Goal: Information Seeking & Learning: Learn about a topic

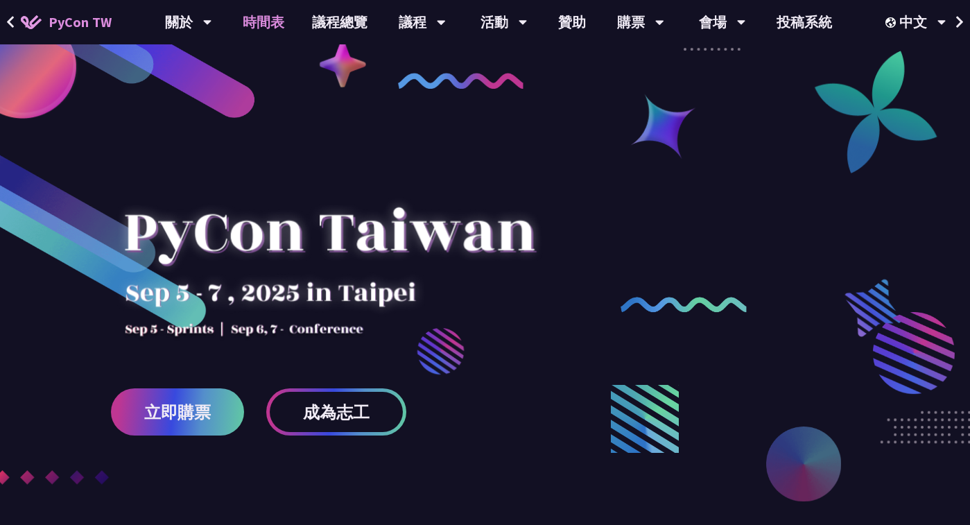
click at [268, 24] on link "時間表" at bounding box center [263, 22] width 69 height 44
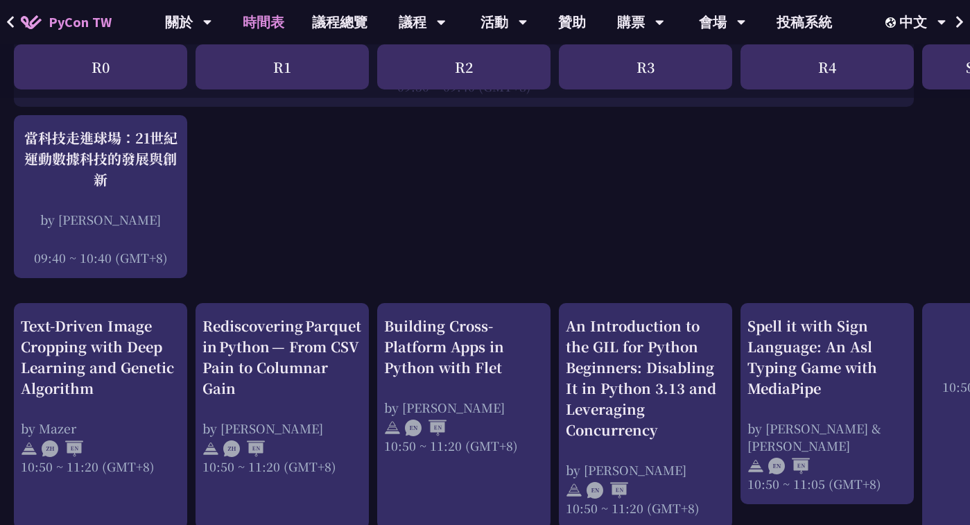
scroll to position [353, 0]
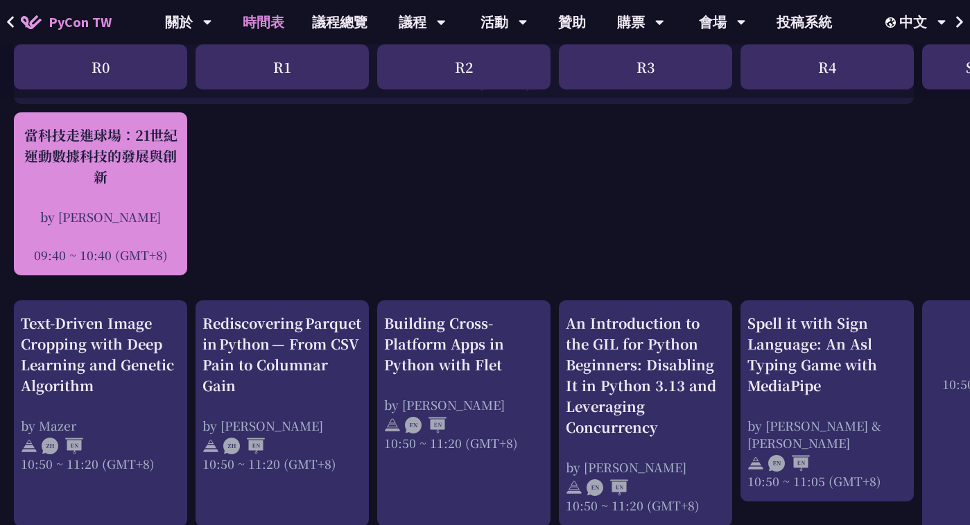
click at [137, 214] on div "by [PERSON_NAME]" at bounding box center [100, 216] width 159 height 17
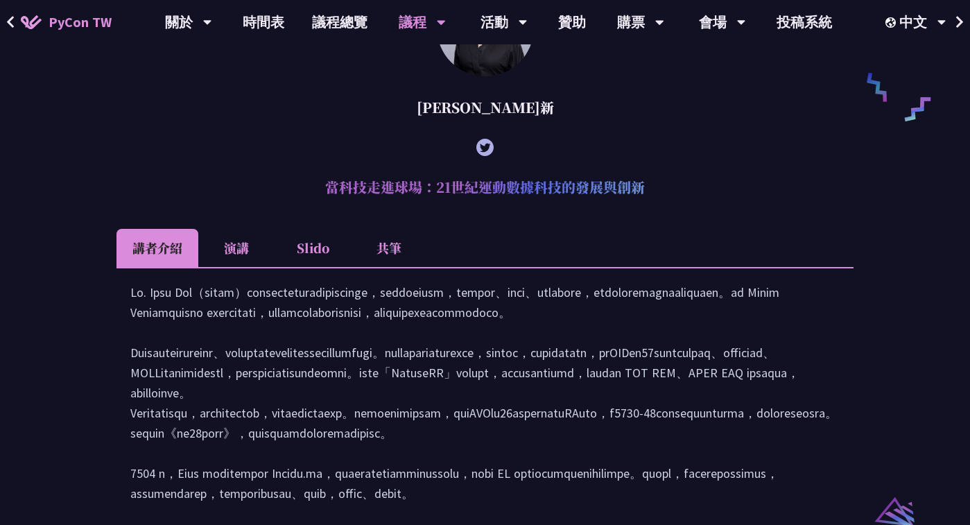
scroll to position [1116, 0]
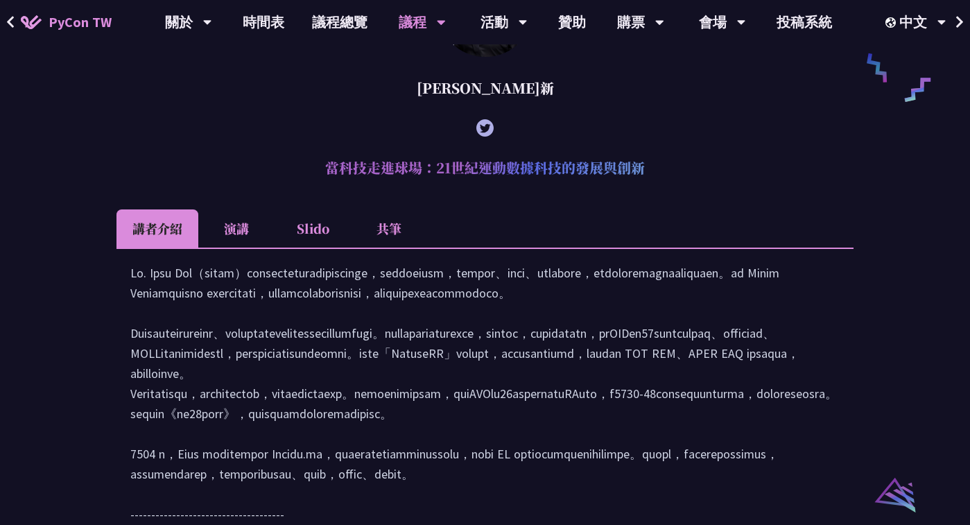
click at [392, 247] on li "共筆" at bounding box center [389, 228] width 76 height 38
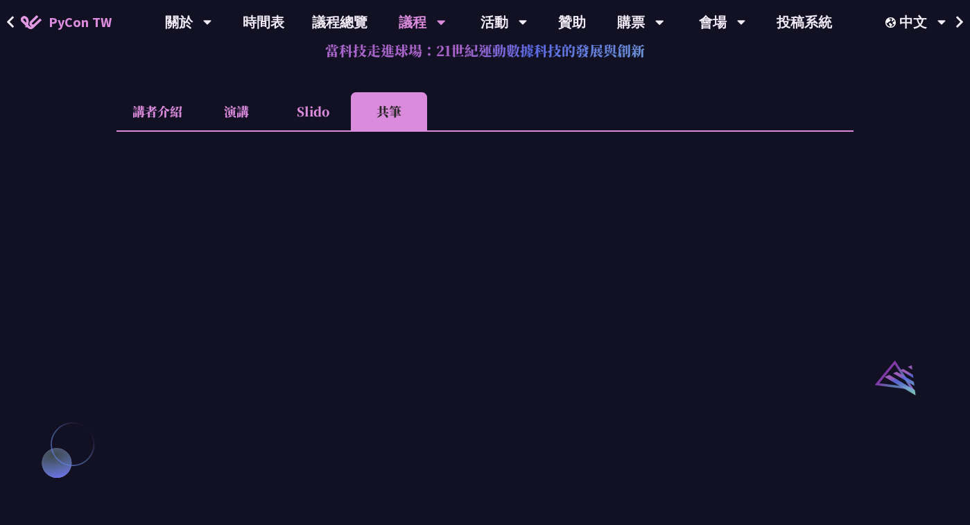
scroll to position [1251, 0]
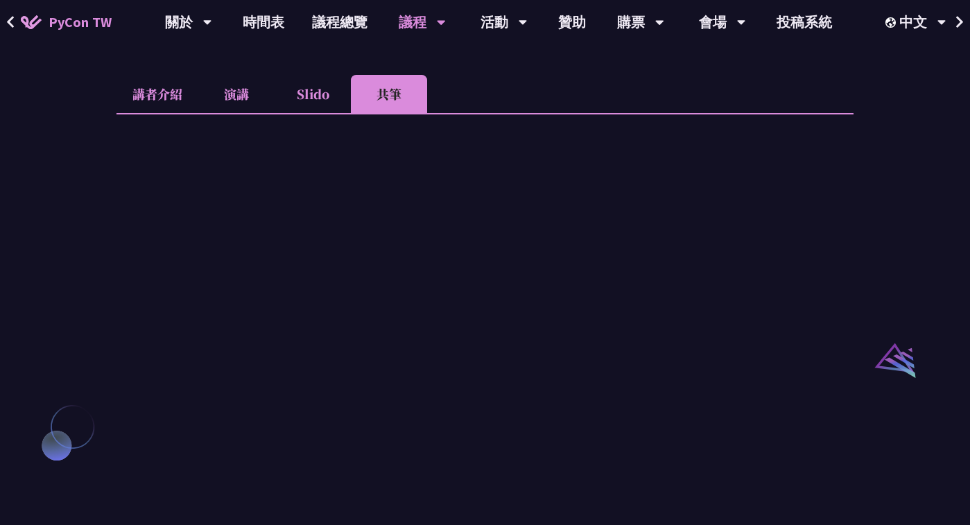
click at [312, 102] on li "Slido" at bounding box center [312, 94] width 76 height 38
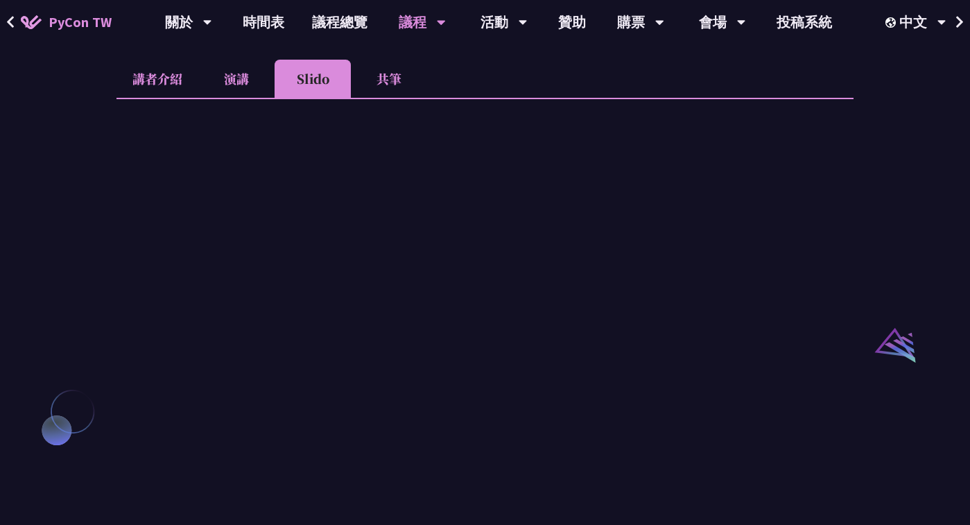
scroll to position [1269, 0]
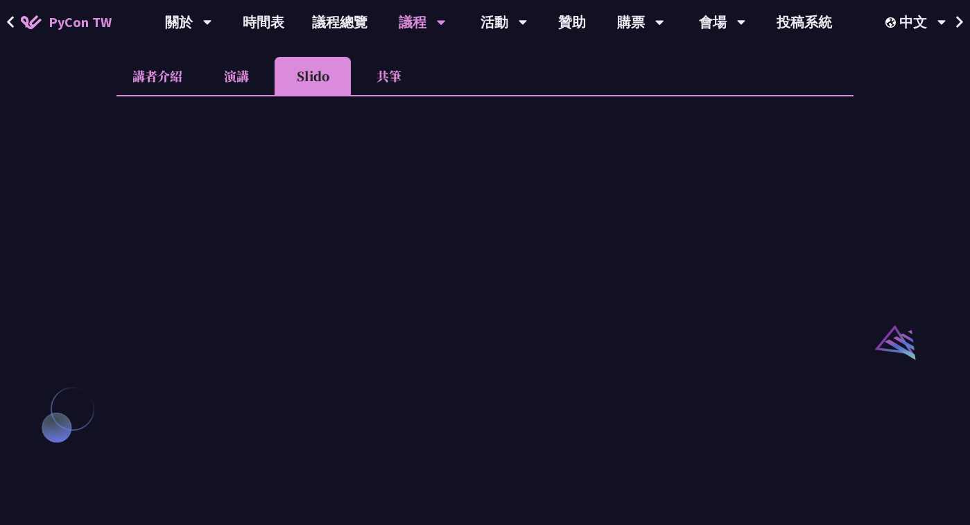
click at [384, 95] on li "共筆" at bounding box center [389, 76] width 76 height 38
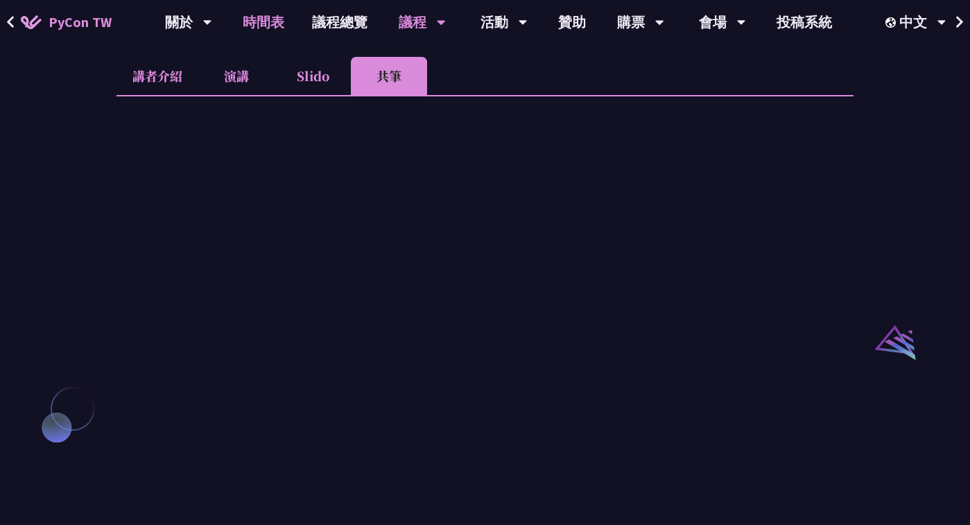
click at [266, 20] on link "時間表" at bounding box center [263, 22] width 69 height 44
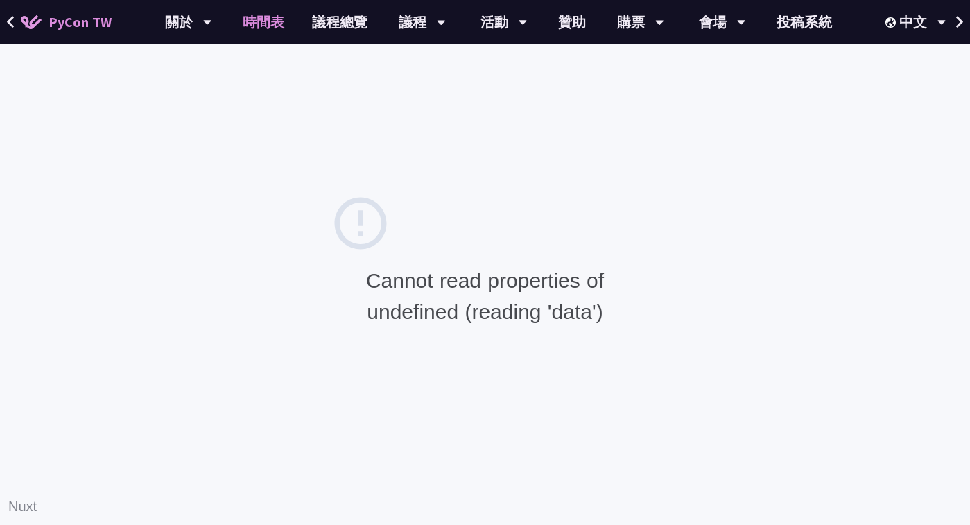
click at [261, 24] on link "時間表" at bounding box center [263, 22] width 69 height 44
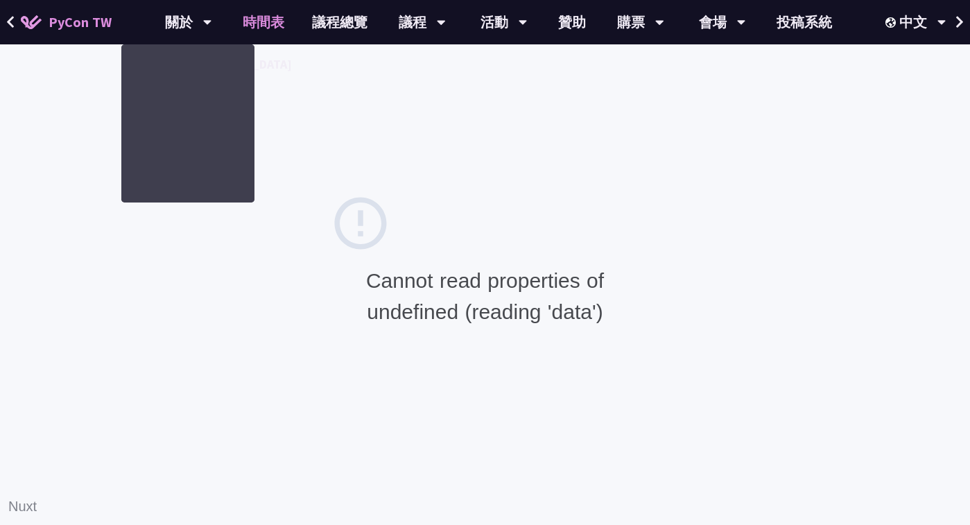
click at [84, 28] on span "PyCon TW" at bounding box center [80, 22] width 63 height 21
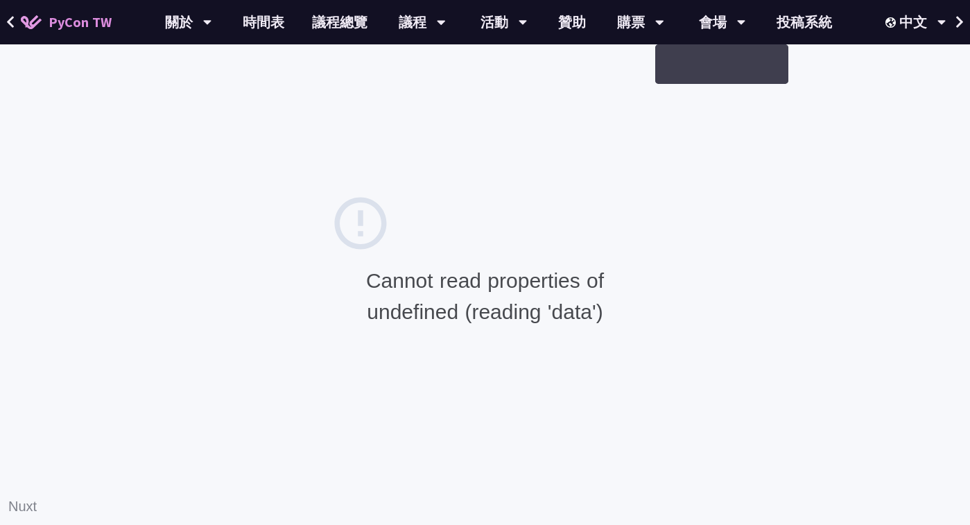
click at [576, 152] on div "Cannot read properties of undefined (reading 'data') Nuxt" at bounding box center [485, 262] width 970 height 525
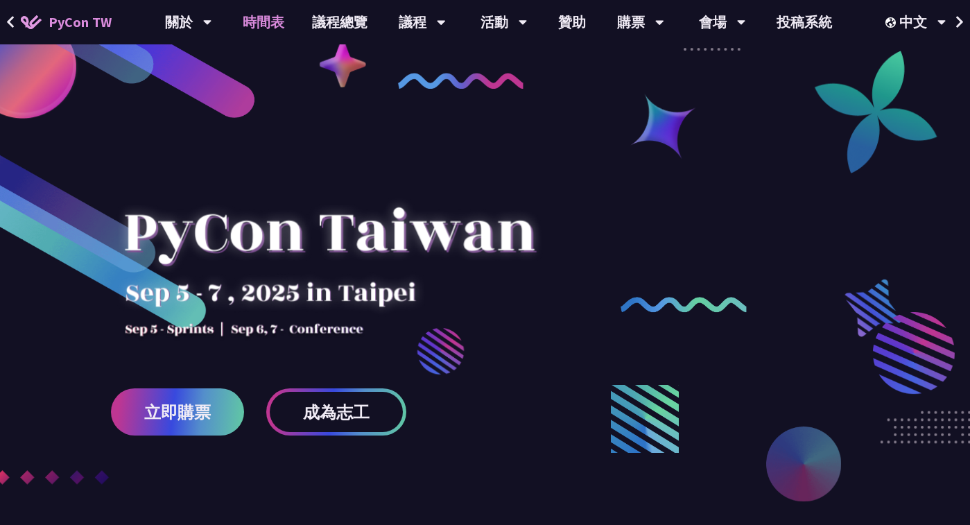
click at [263, 17] on link "時間表" at bounding box center [263, 22] width 69 height 44
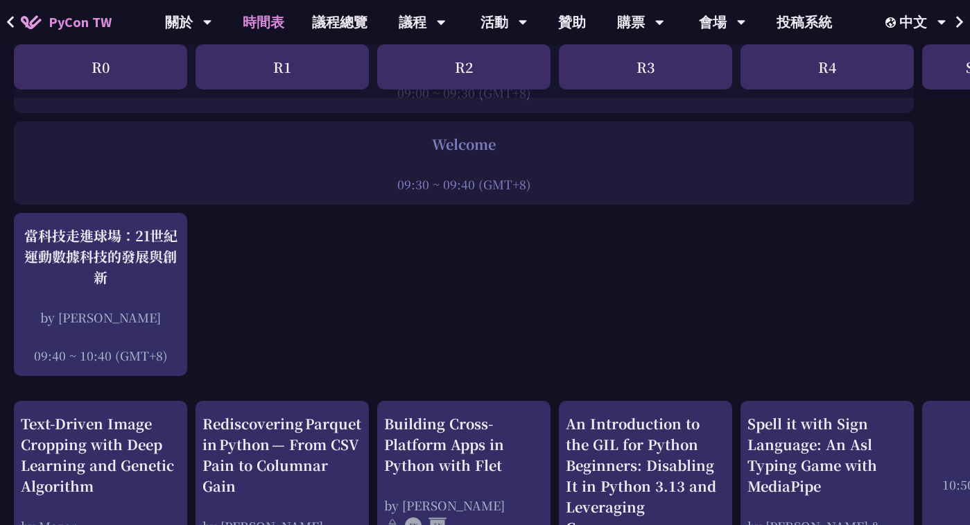
scroll to position [256, 0]
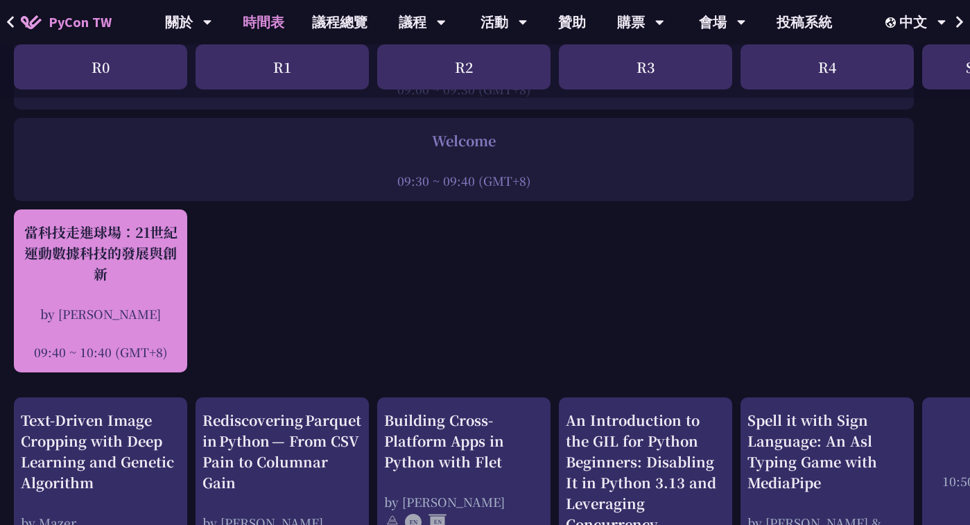
click at [156, 295] on div "當科技走進球場：21世紀運動數據科技的發展與創新 by [PERSON_NAME]新 09:40 ~ 10:40 (GMT+8)" at bounding box center [100, 291] width 159 height 139
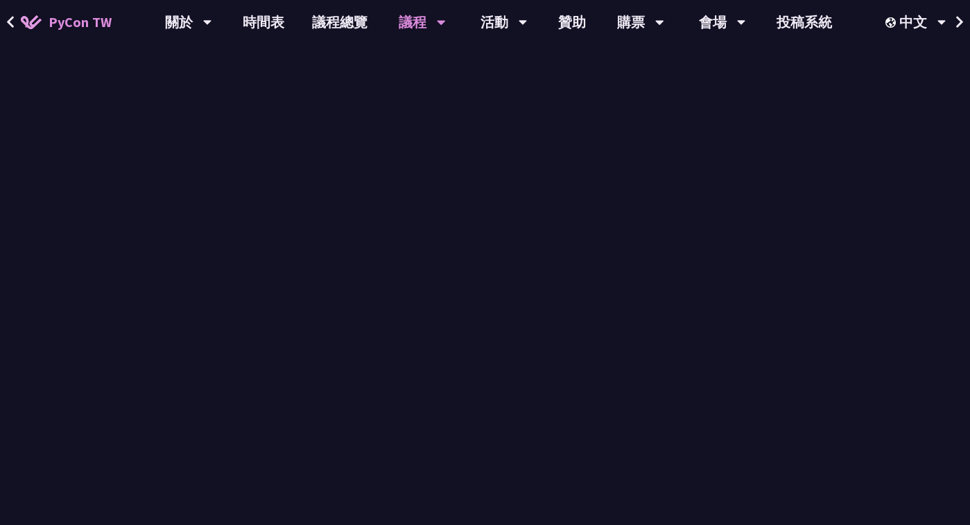
scroll to position [1030, 0]
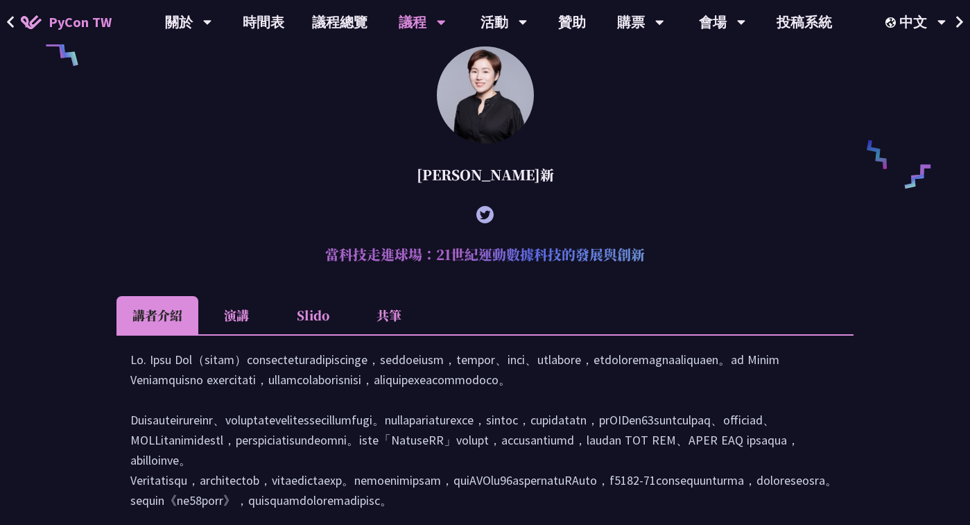
click at [224, 189] on div "[PERSON_NAME]新" at bounding box center [484, 175] width 737 height 42
click at [308, 330] on li "Slido" at bounding box center [312, 315] width 76 height 38
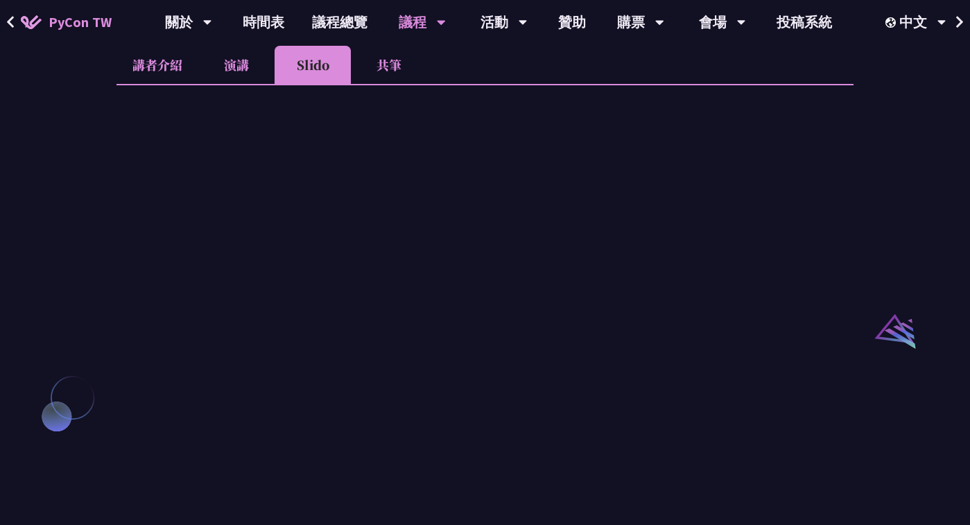
scroll to position [1299, 0]
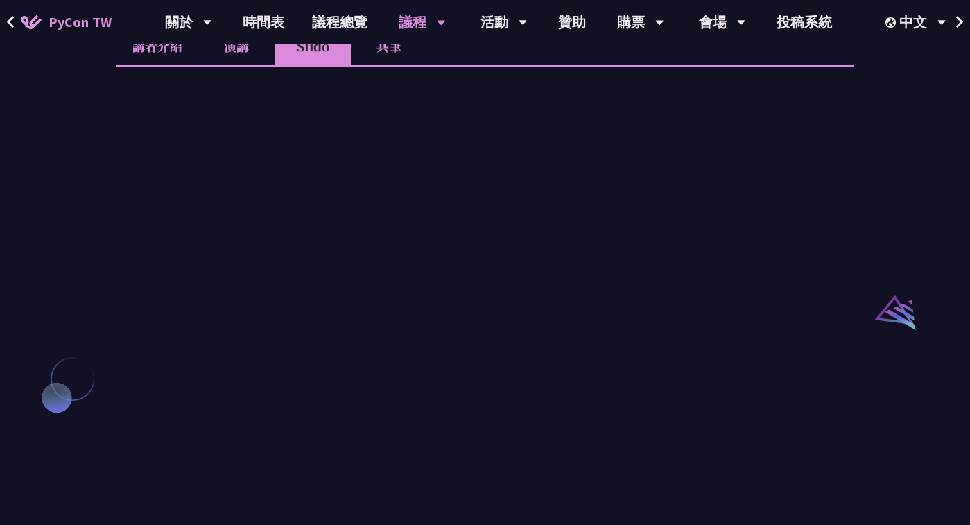
click at [396, 65] on li "共筆" at bounding box center [389, 46] width 76 height 38
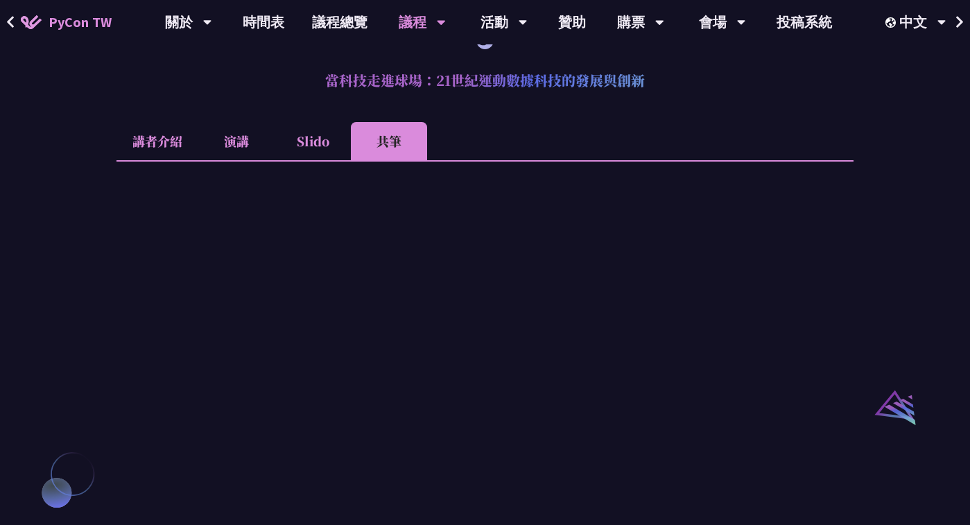
scroll to position [1198, 0]
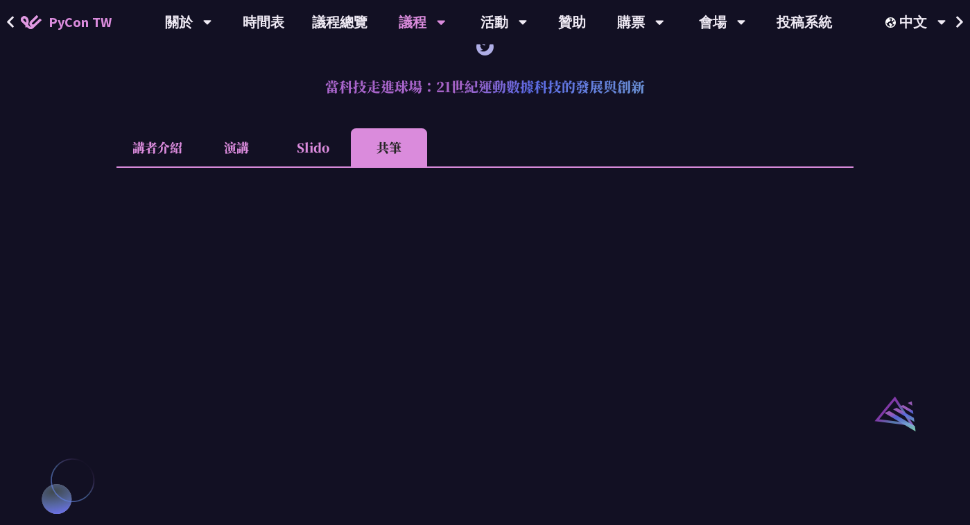
click at [308, 166] on li "Slido" at bounding box center [312, 147] width 76 height 38
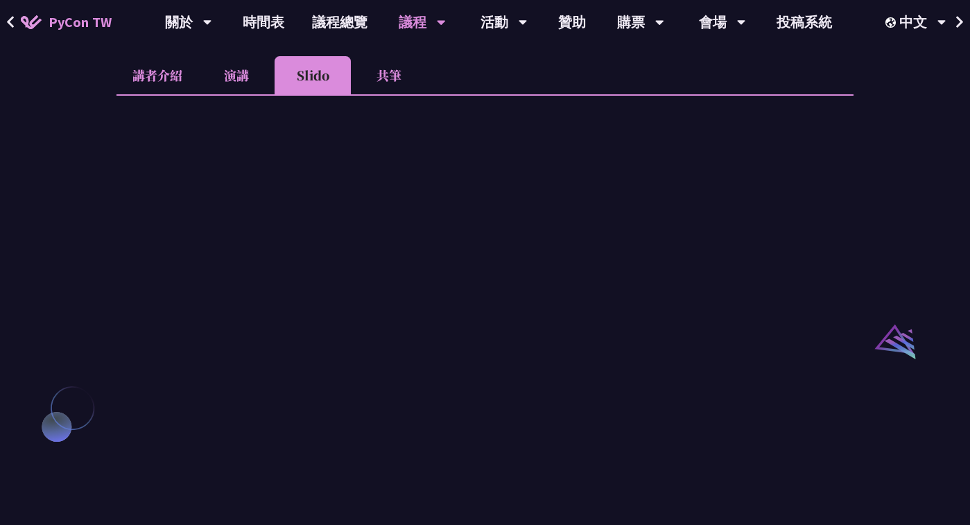
scroll to position [1275, 0]
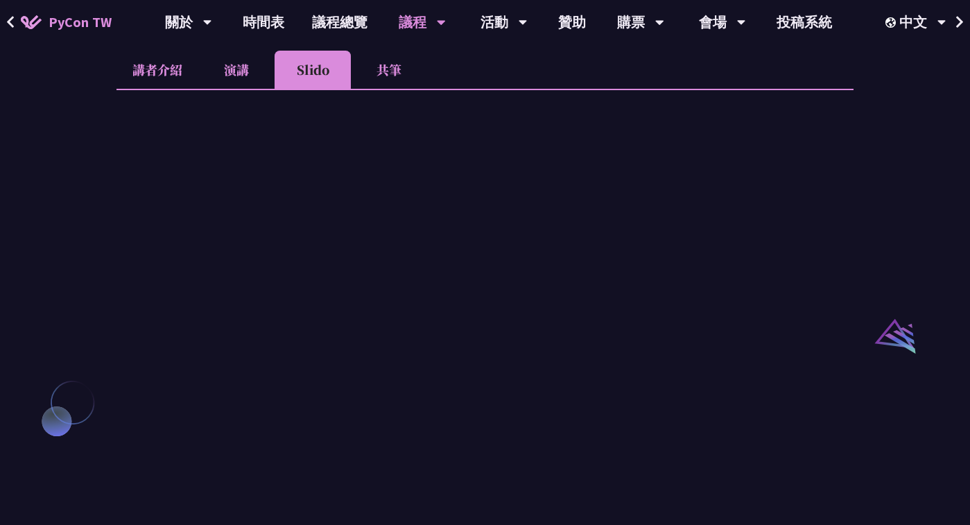
click at [238, 89] on li "演講" at bounding box center [236, 70] width 76 height 38
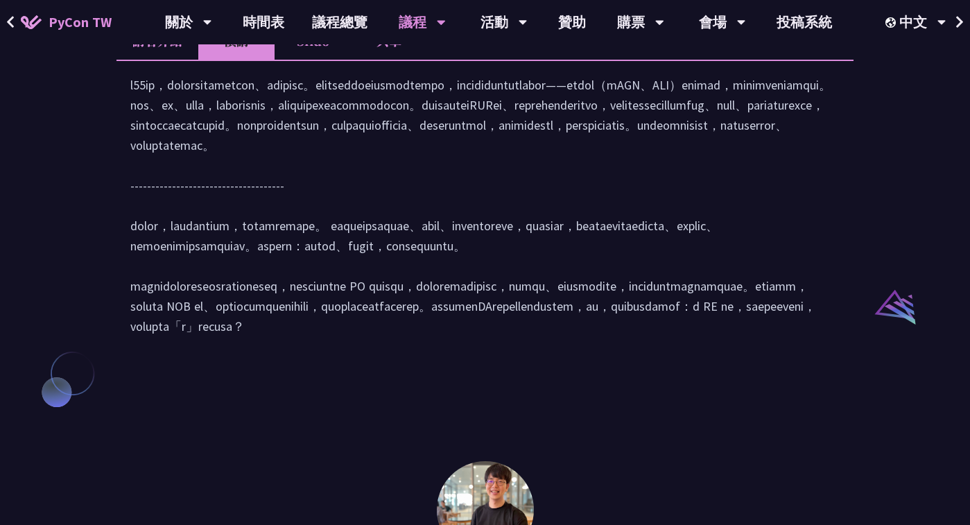
scroll to position [989, 0]
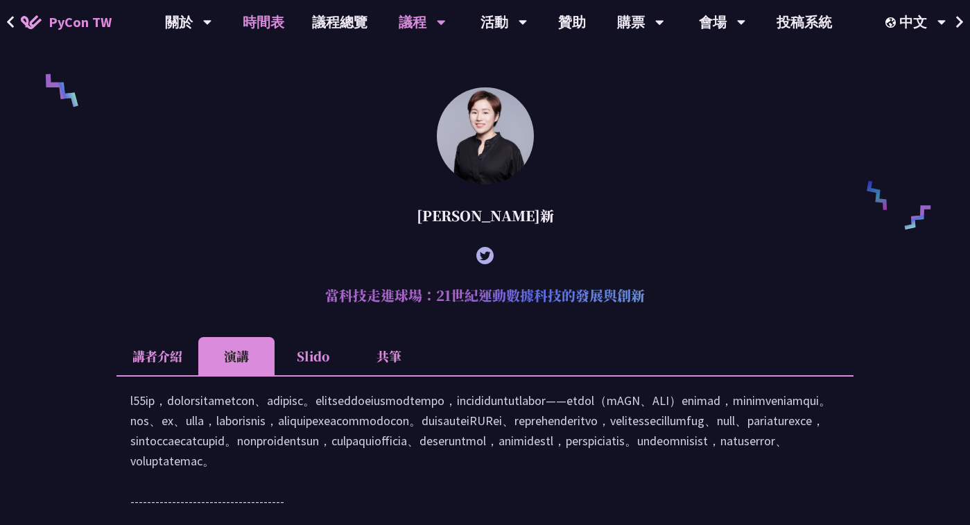
click at [275, 19] on link "時間表" at bounding box center [263, 22] width 69 height 44
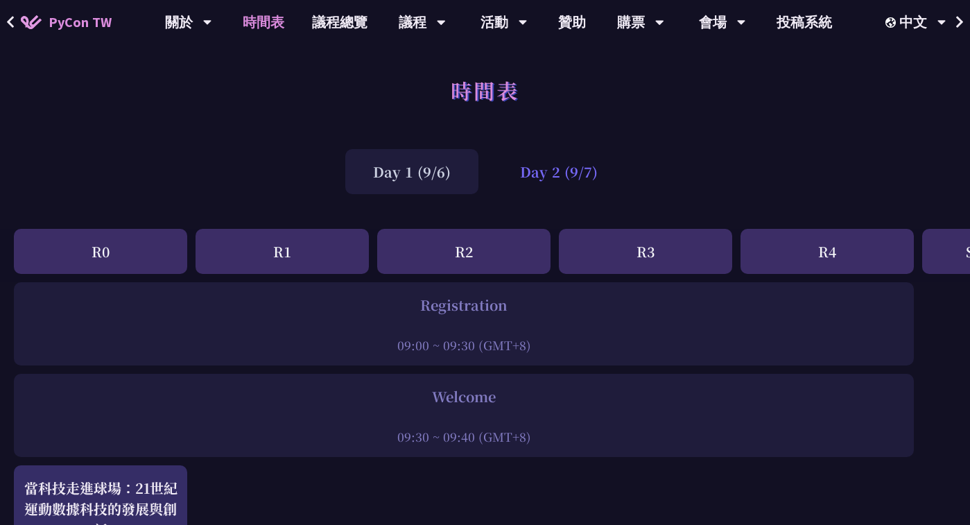
click at [542, 171] on div "Day 2 (9/7)" at bounding box center [558, 171] width 133 height 45
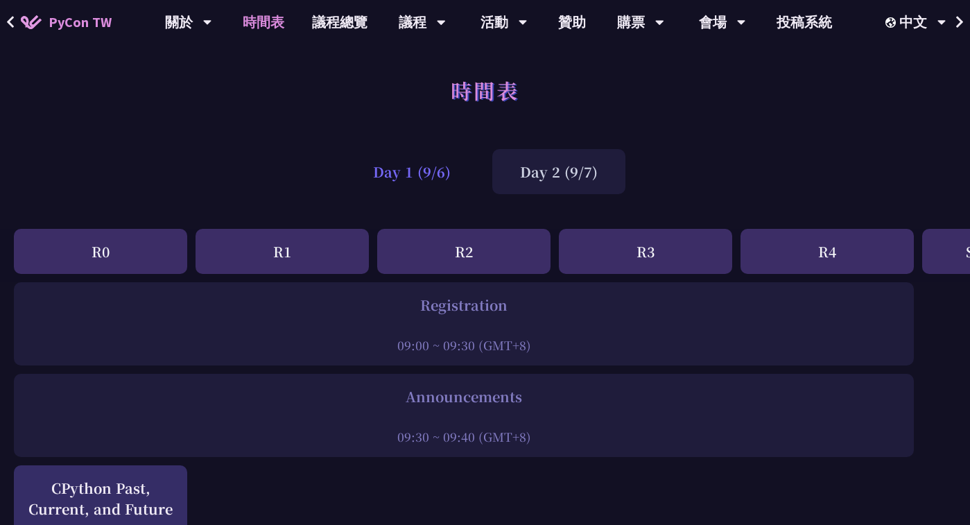
click at [397, 150] on div "Day 1 (9/6)" at bounding box center [411, 171] width 133 height 45
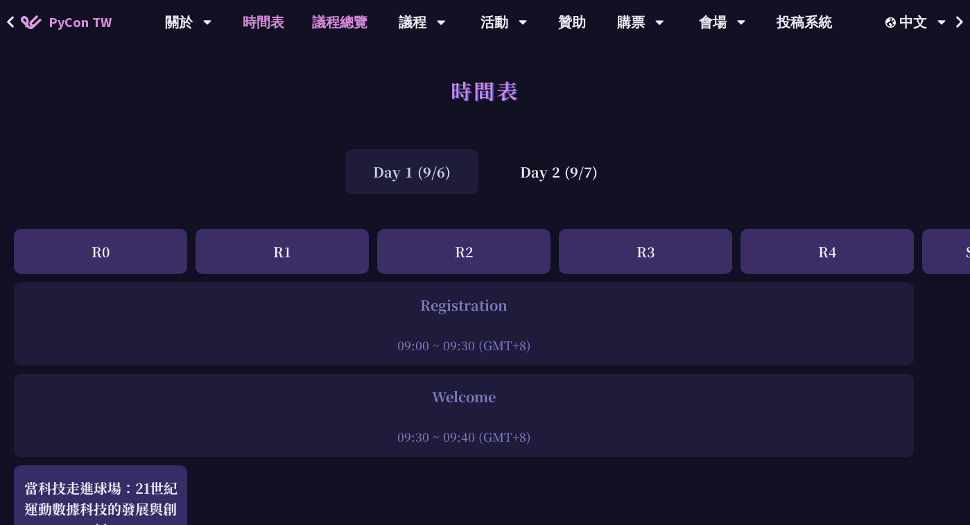
click at [351, 28] on link "議程總覽" at bounding box center [339, 22] width 83 height 44
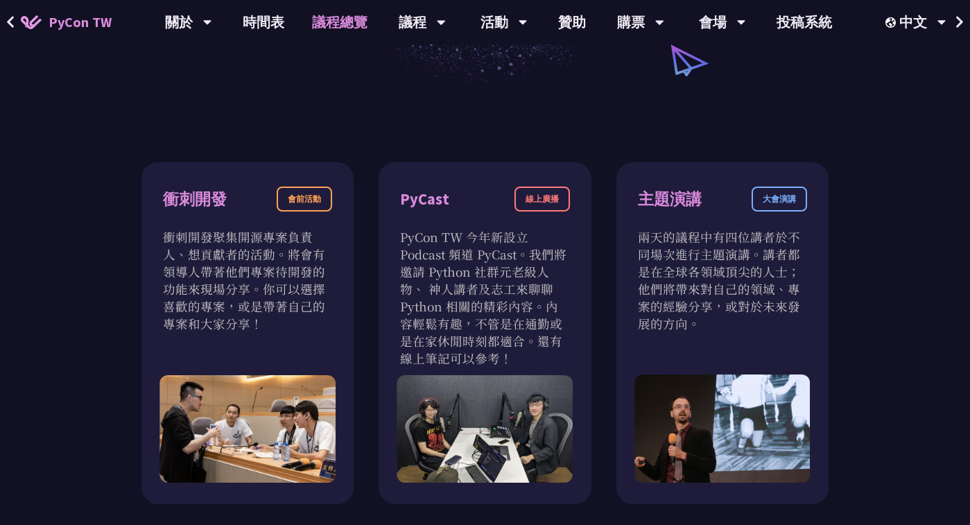
scroll to position [381, 0]
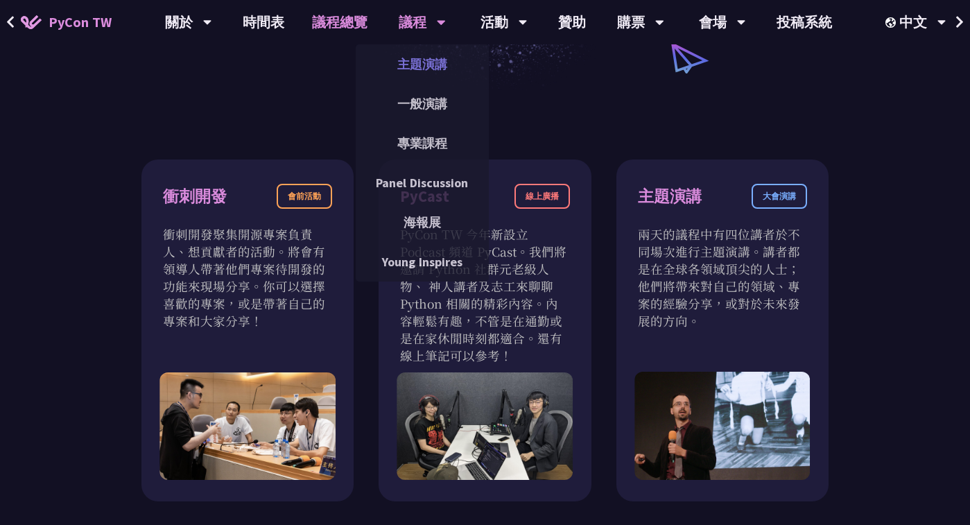
click at [405, 53] on link "主題演講" at bounding box center [422, 64] width 133 height 33
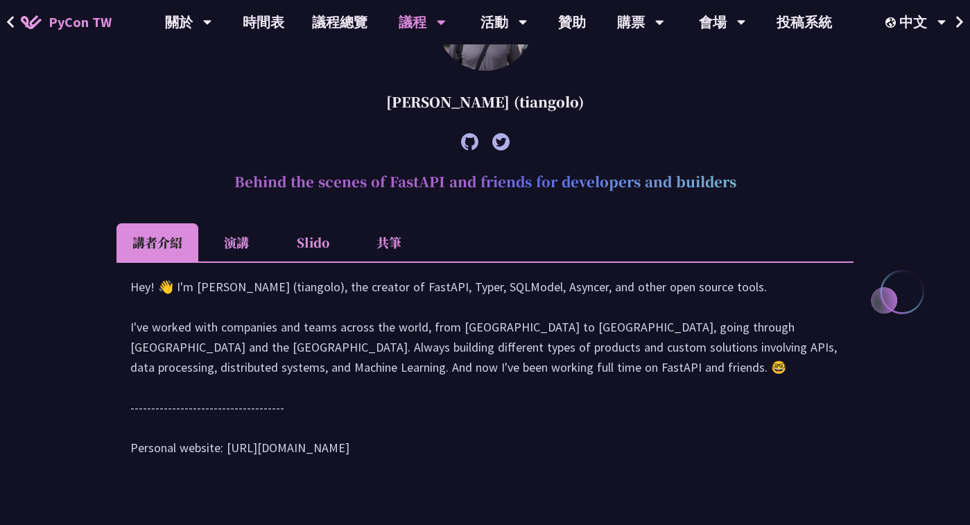
scroll to position [495, 0]
click at [354, 33] on link "議程總覽" at bounding box center [339, 22] width 83 height 44
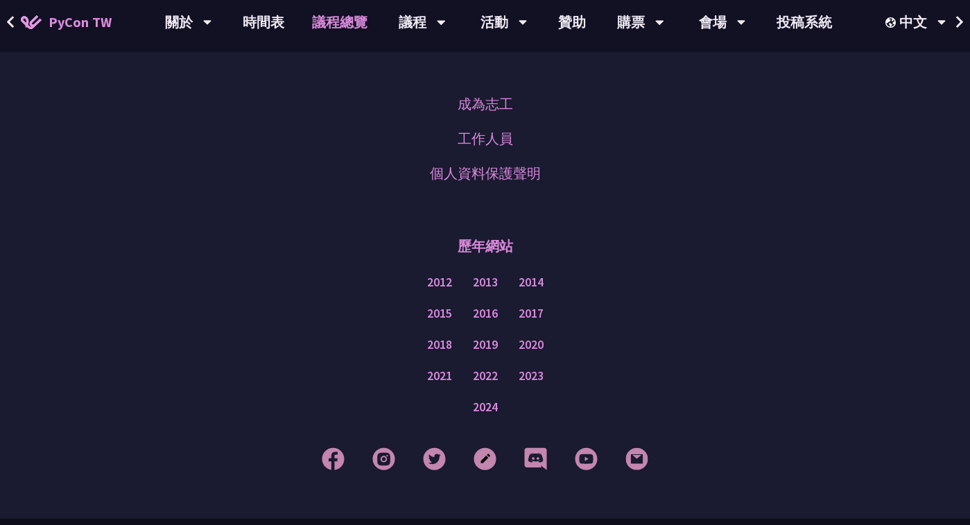
scroll to position [1774, 0]
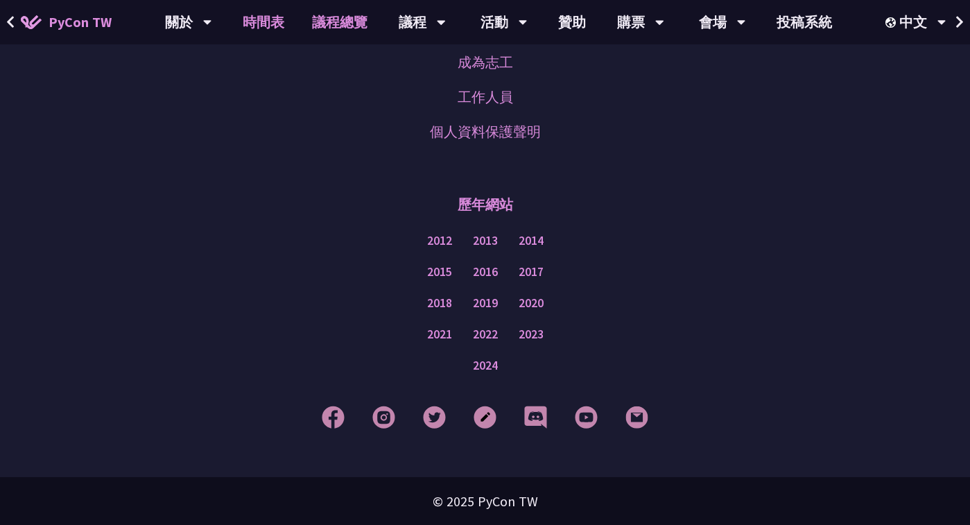
click at [261, 18] on link "時間表" at bounding box center [263, 22] width 69 height 44
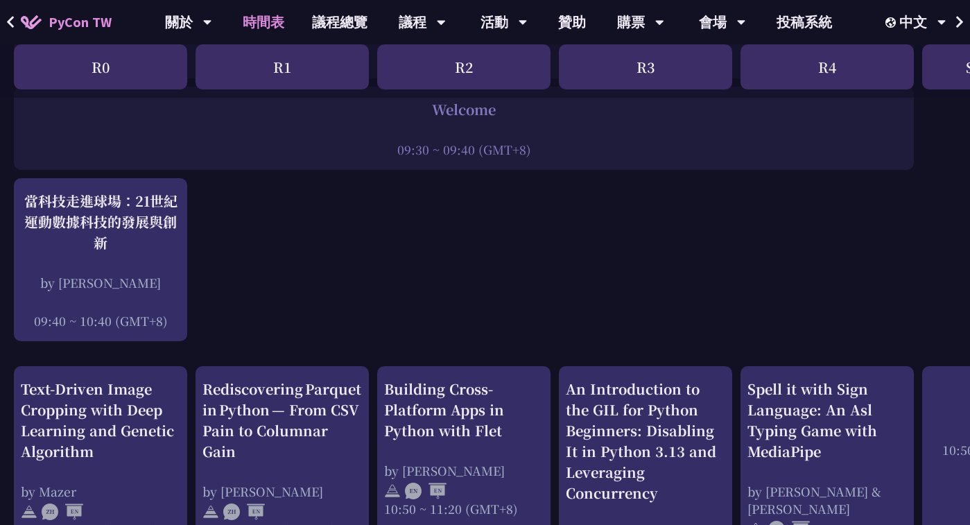
scroll to position [371, 0]
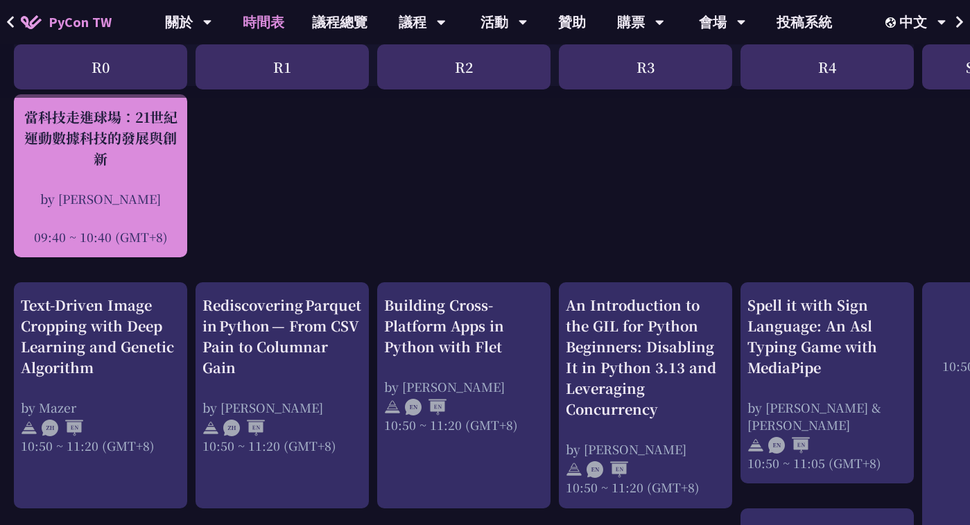
click at [146, 181] on div "當科技走進球場：21世紀運動數據科技的發展與創新 by [PERSON_NAME]新 09:40 ~ 10:40 (GMT+8)" at bounding box center [100, 176] width 159 height 139
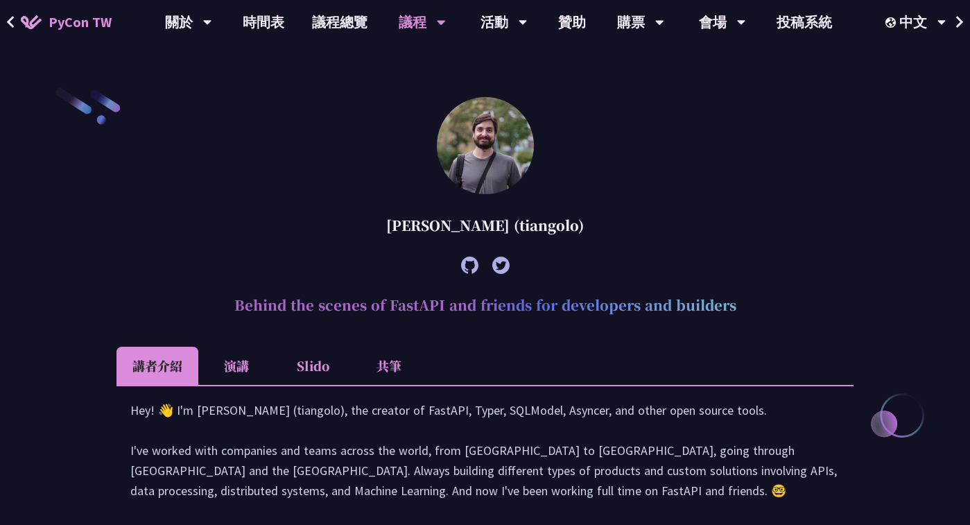
scroll to position [1030, 0]
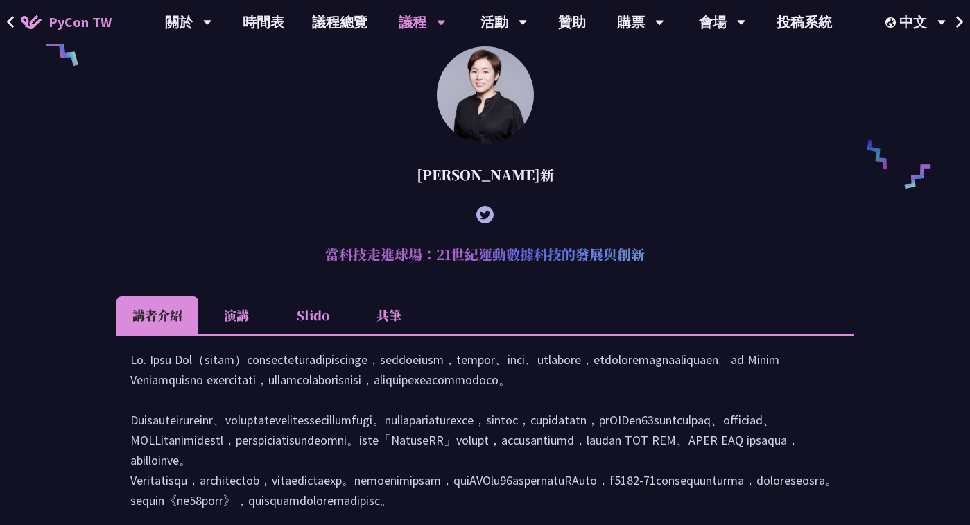
click at [309, 333] on li "Slido" at bounding box center [312, 315] width 76 height 38
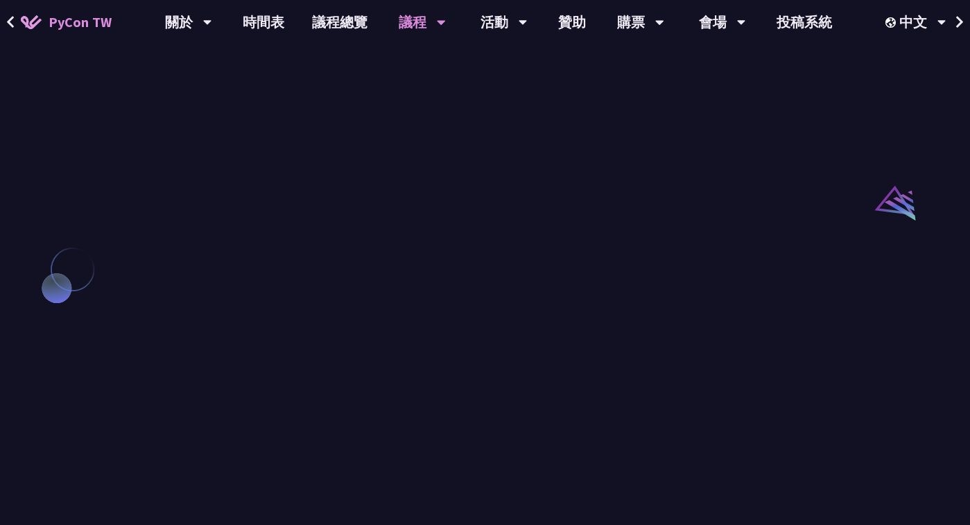
scroll to position [1405, 0]
click at [272, 28] on link "時間表" at bounding box center [263, 22] width 69 height 44
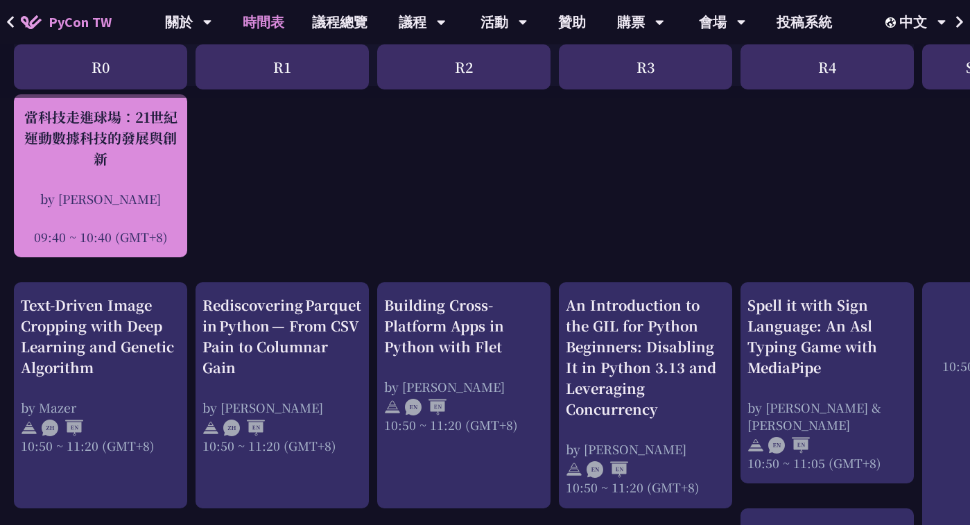
click at [146, 206] on div "by [PERSON_NAME]" at bounding box center [100, 198] width 159 height 17
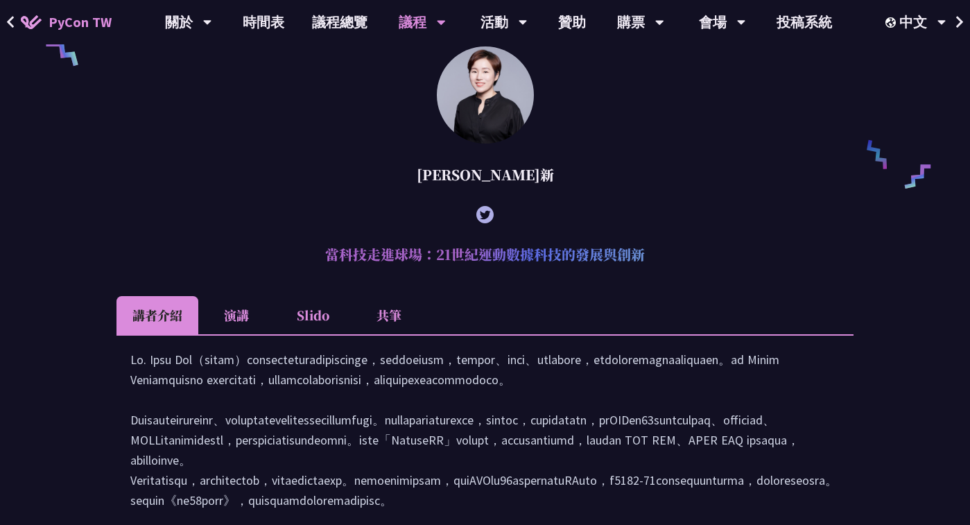
scroll to position [1067, 0]
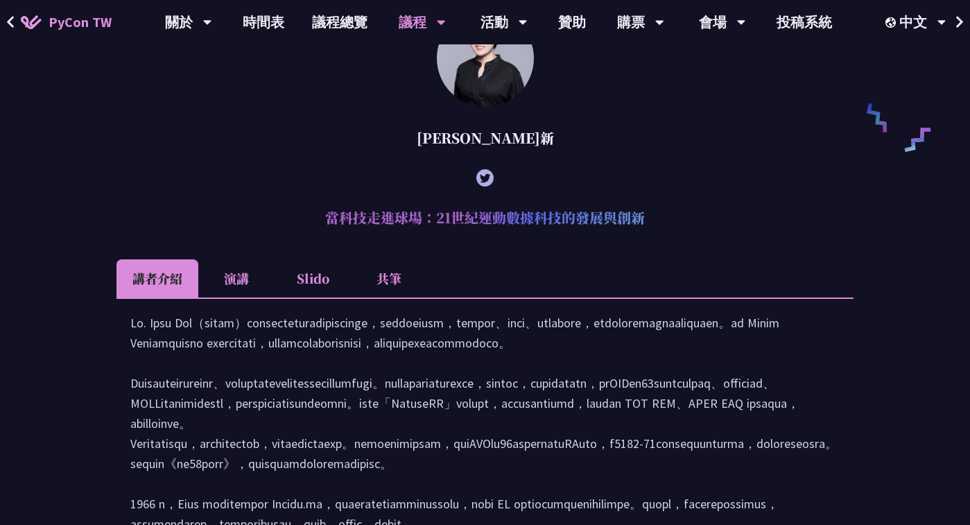
click at [379, 297] on li "共筆" at bounding box center [389, 278] width 76 height 38
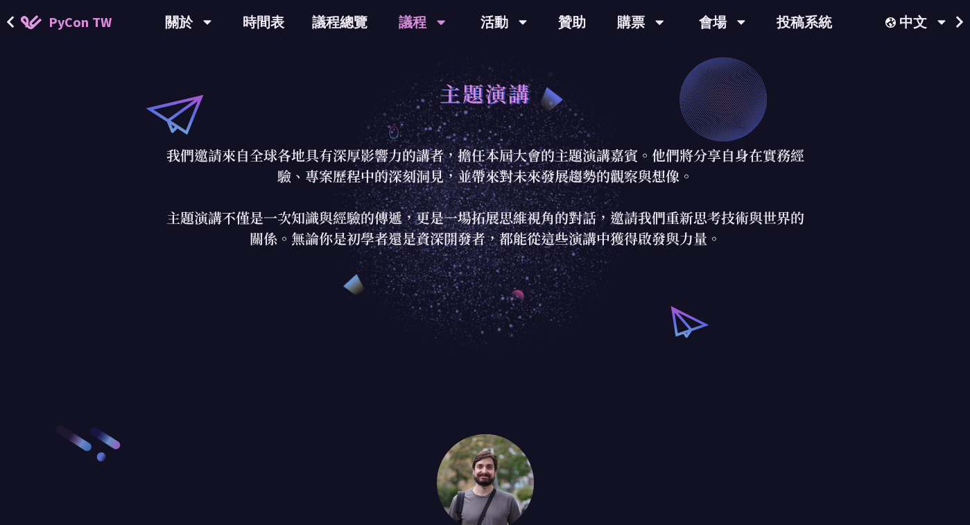
scroll to position [32, 0]
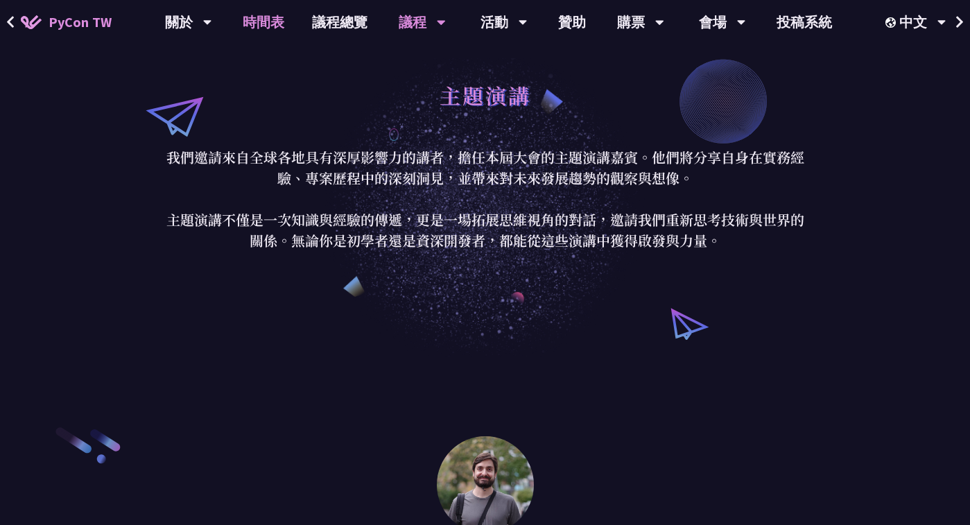
click at [279, 21] on link "時間表" at bounding box center [263, 22] width 69 height 44
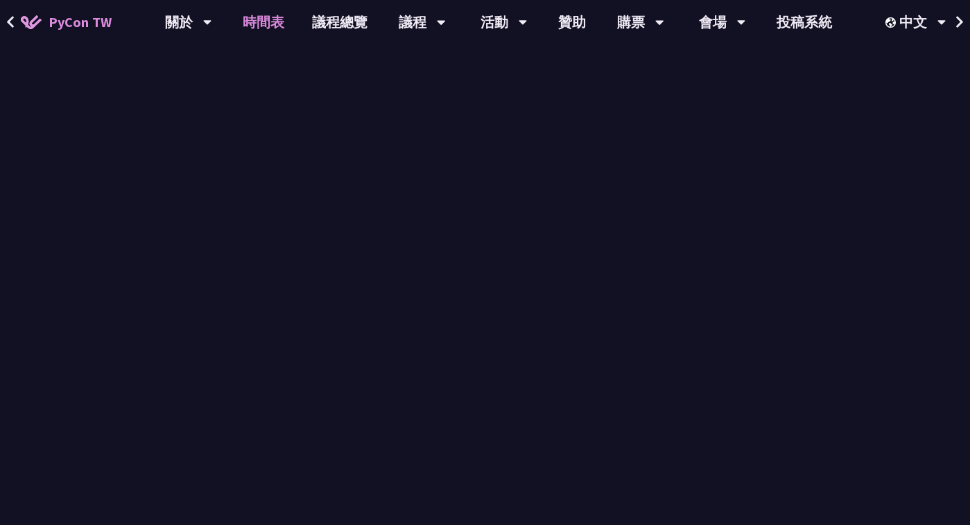
scroll to position [371, 0]
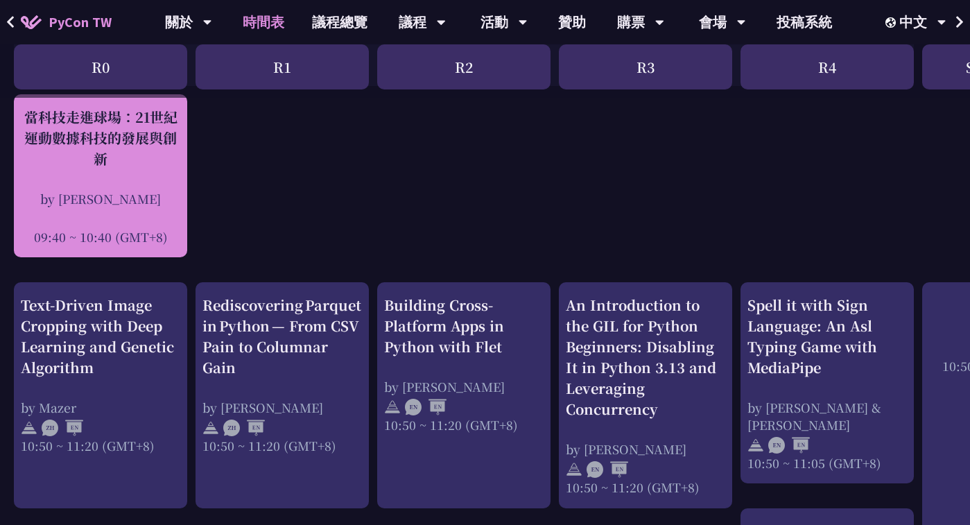
click at [134, 211] on div at bounding box center [100, 217] width 159 height 21
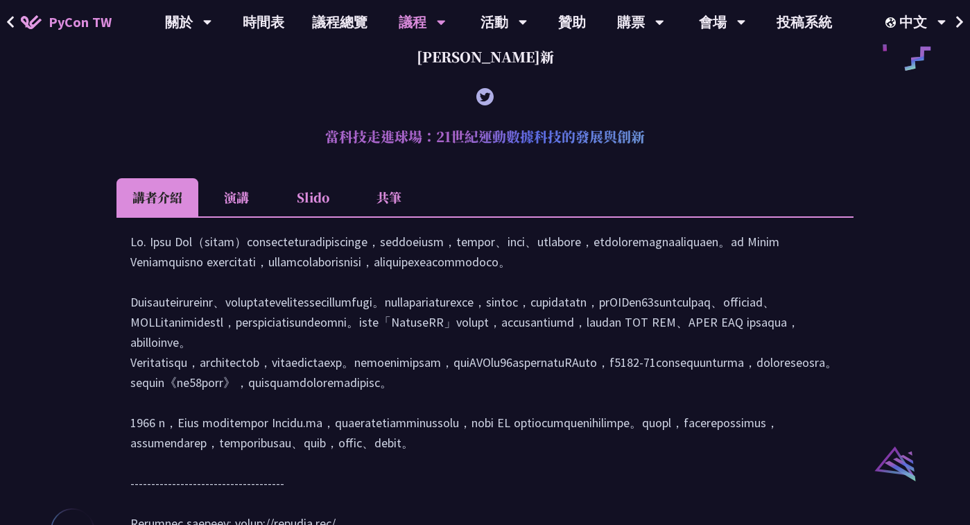
scroll to position [1157, 0]
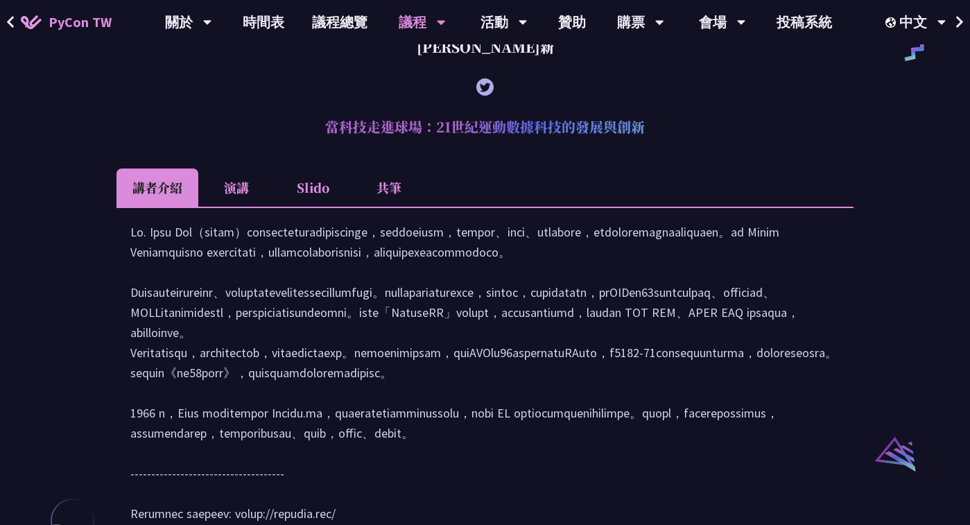
click at [303, 207] on li "Slido" at bounding box center [312, 187] width 76 height 38
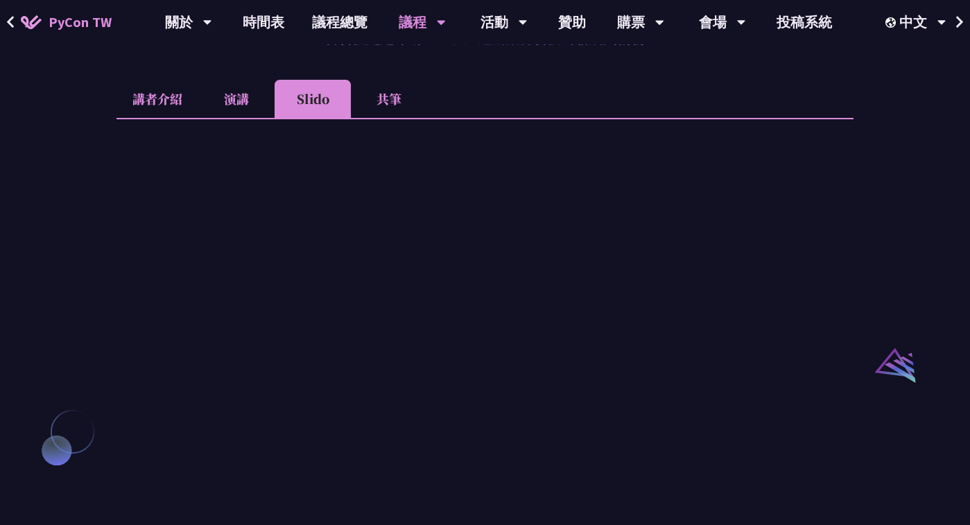
scroll to position [1284, 0]
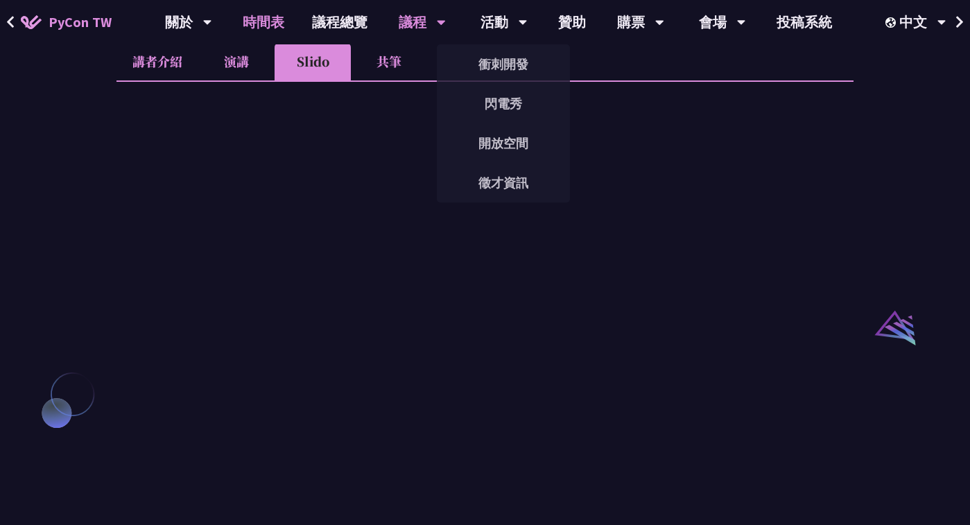
click at [254, 28] on link "時間表" at bounding box center [263, 22] width 69 height 44
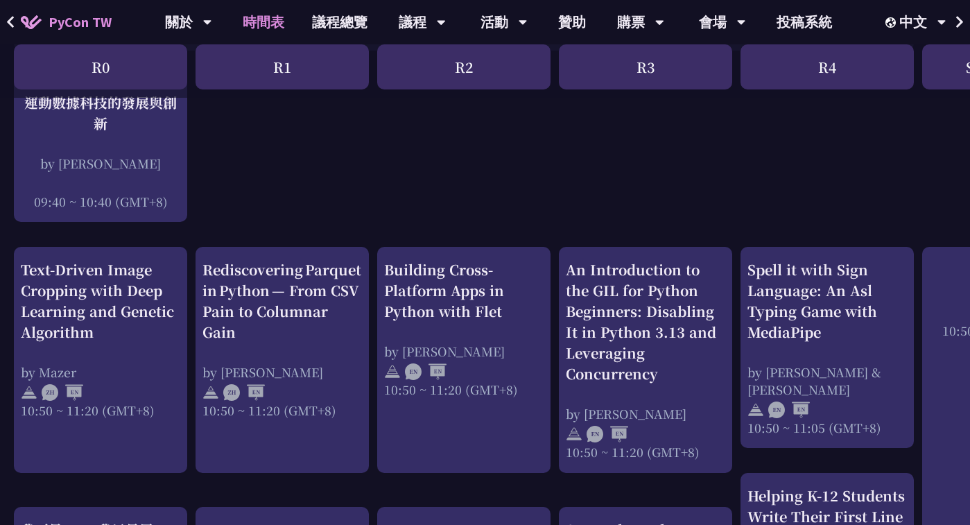
scroll to position [415, 0]
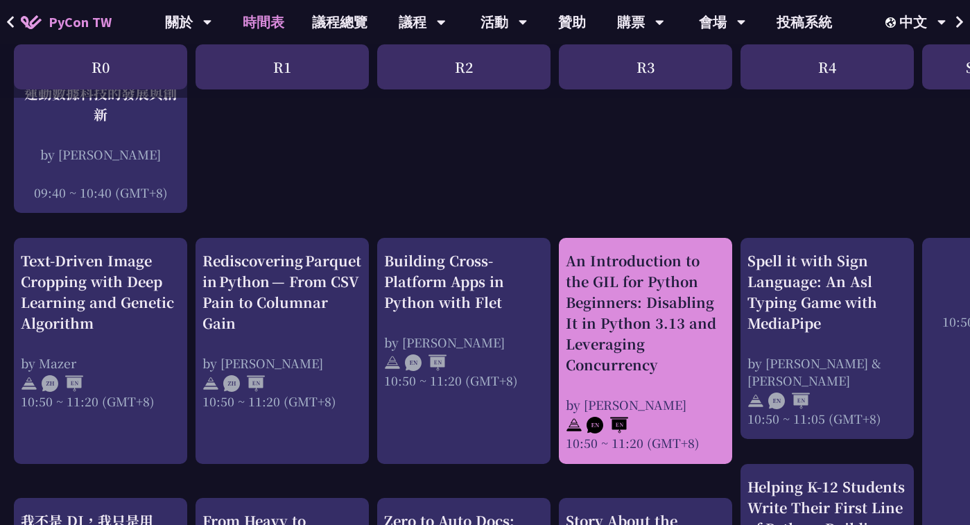
click at [584, 319] on div "An Introduction to the GIL for Python Beginners: Disabling It in Python 3.13 an…" at bounding box center [645, 312] width 159 height 125
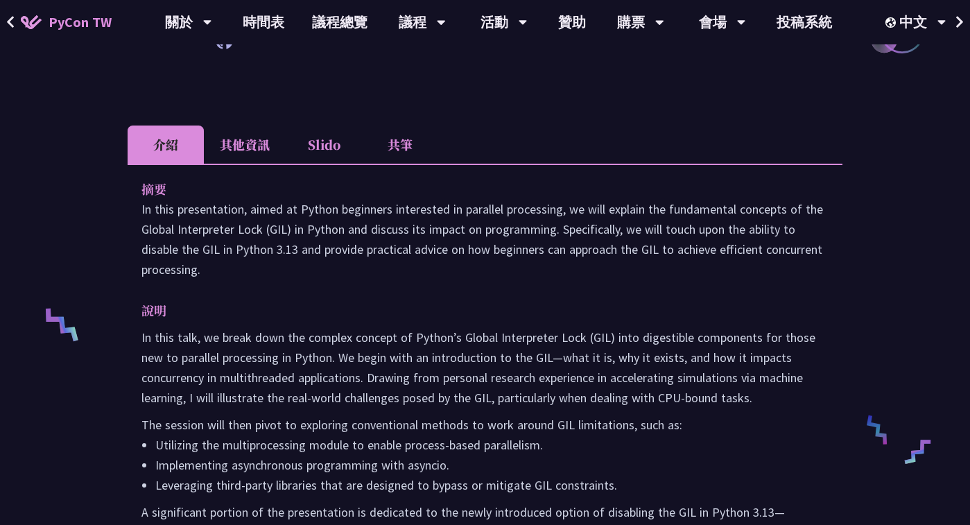
scroll to position [356, 0]
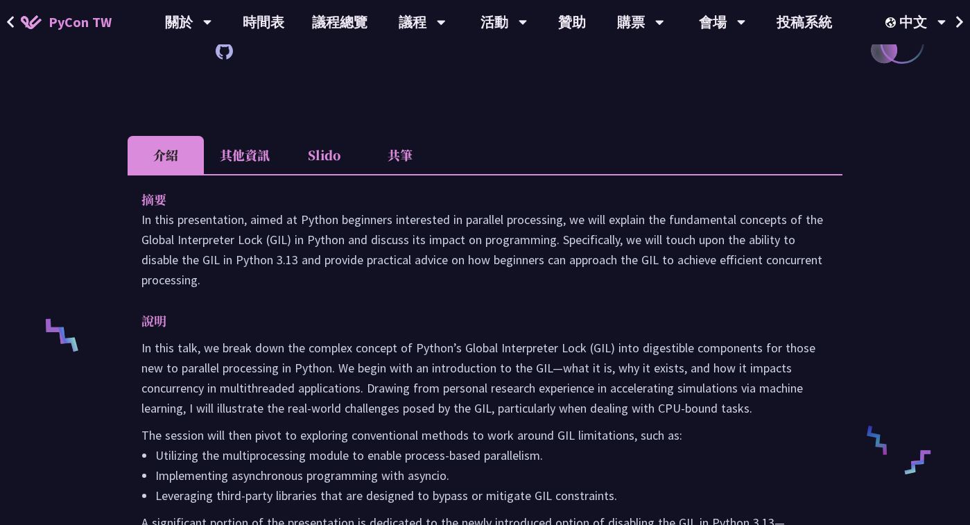
click at [317, 150] on li "Slido" at bounding box center [324, 155] width 76 height 38
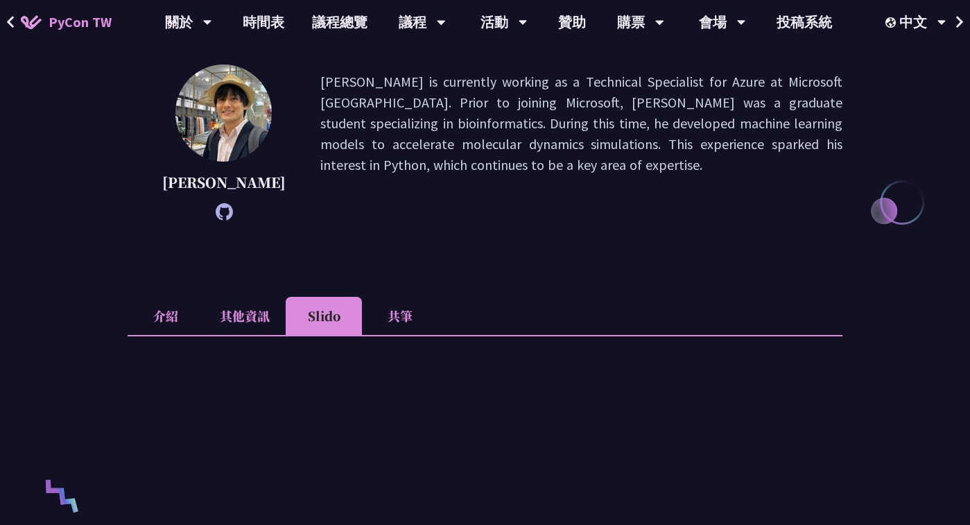
scroll to position [198, 0]
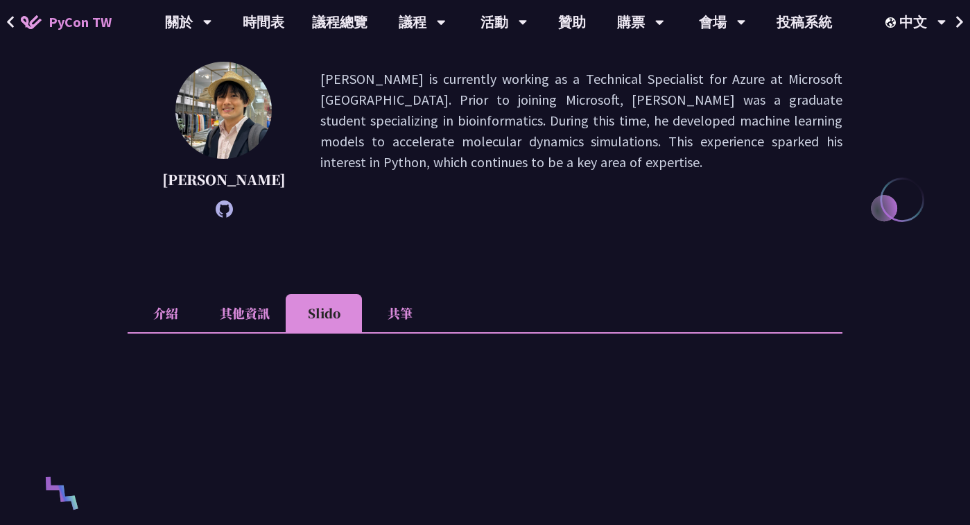
click at [169, 311] on li "介紹" at bounding box center [166, 313] width 76 height 38
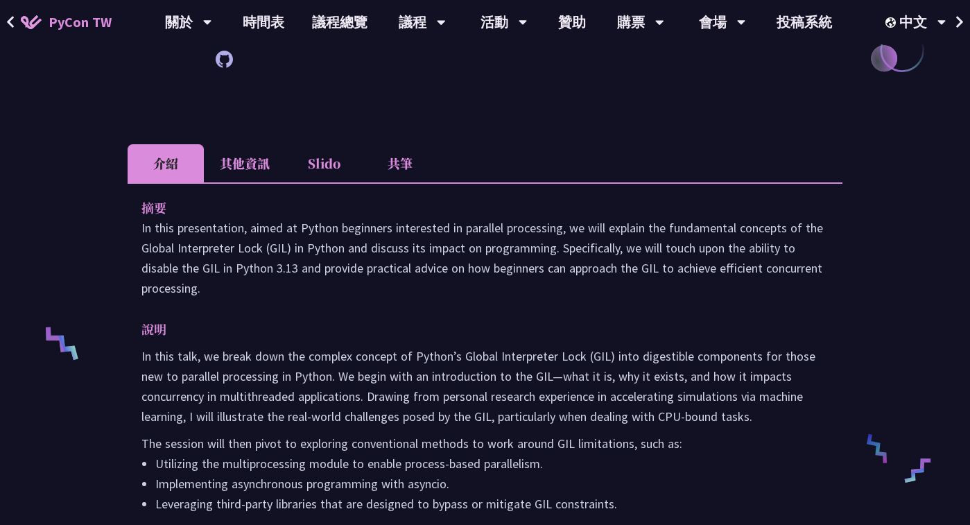
scroll to position [354, 0]
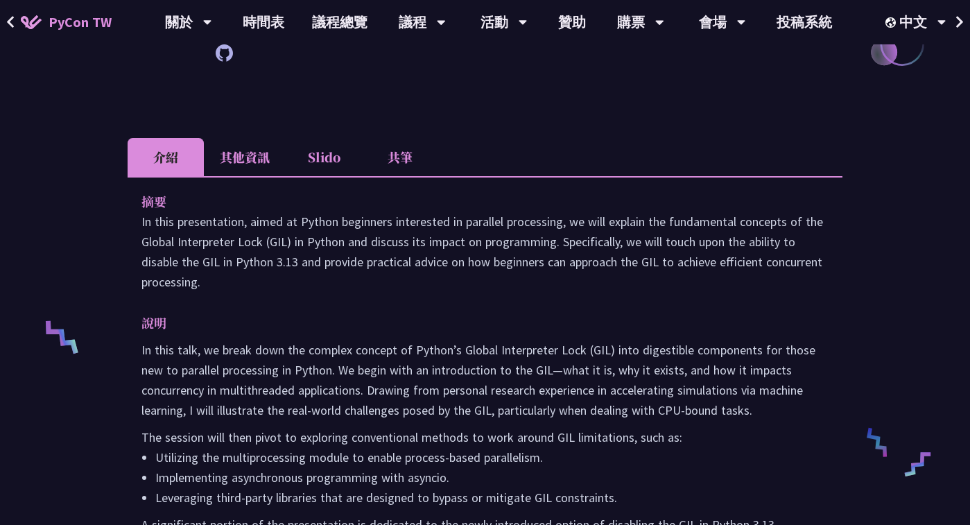
click at [326, 156] on li "Slido" at bounding box center [324, 157] width 76 height 38
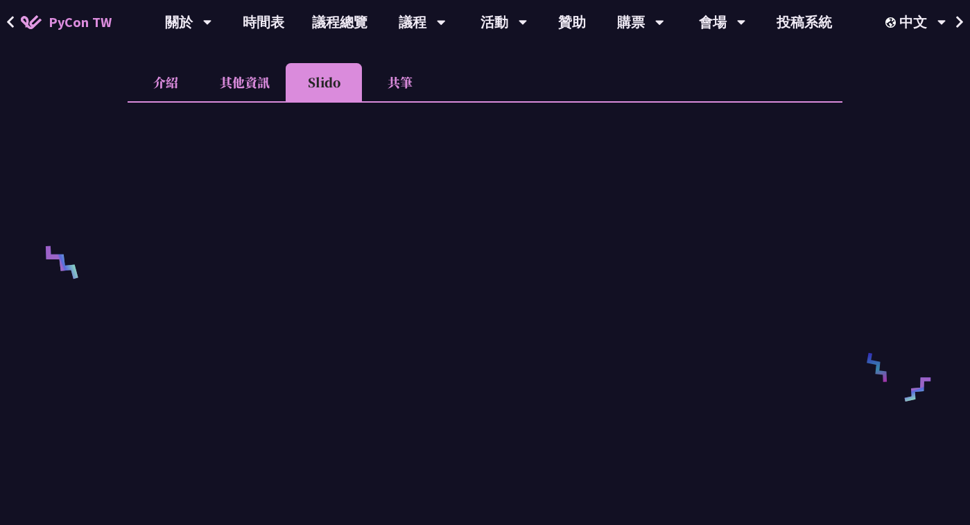
scroll to position [428, 0]
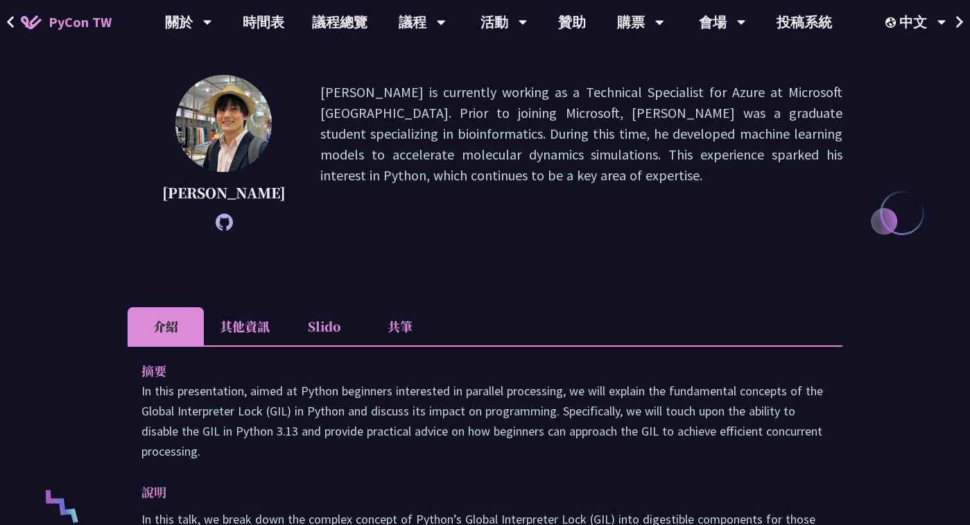
scroll to position [187, 0]
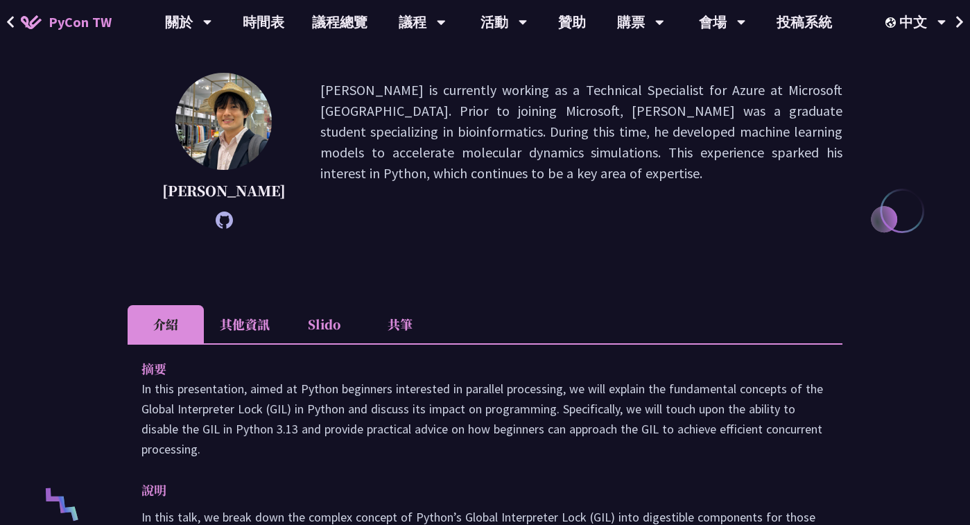
click at [311, 315] on li "Slido" at bounding box center [324, 324] width 76 height 38
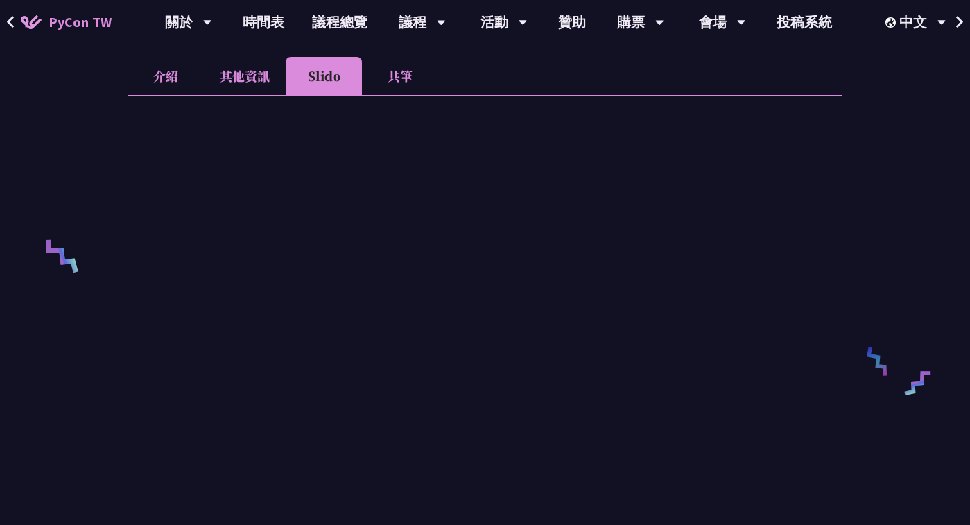
scroll to position [440, 0]
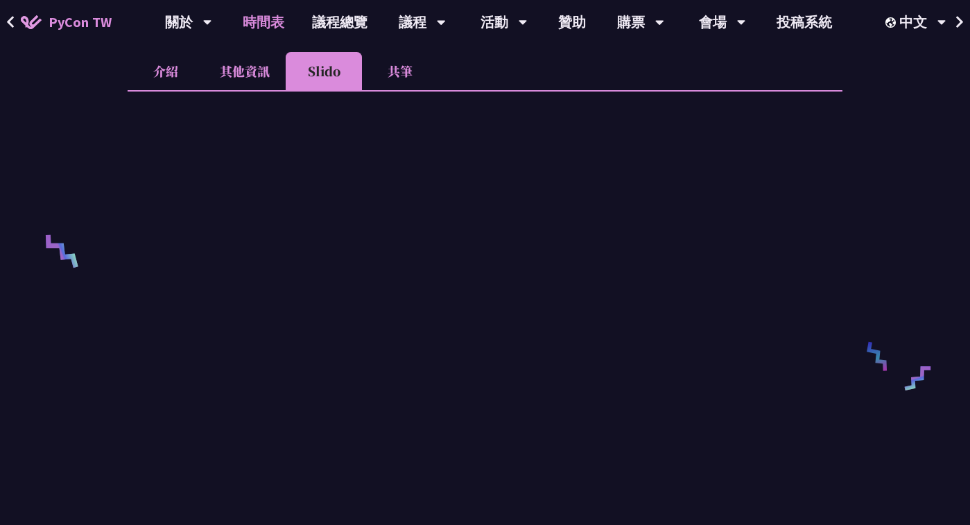
click at [257, 36] on link "時間表" at bounding box center [263, 22] width 69 height 44
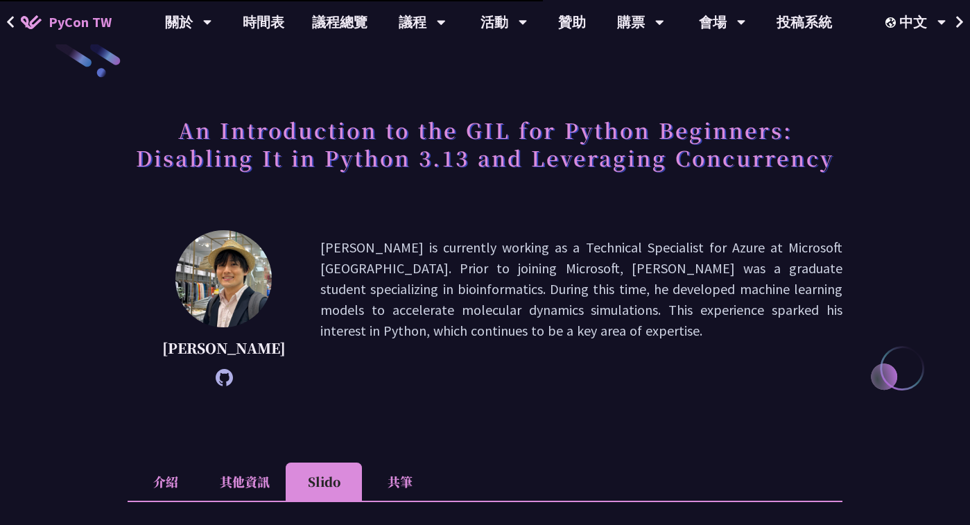
scroll to position [28, 0]
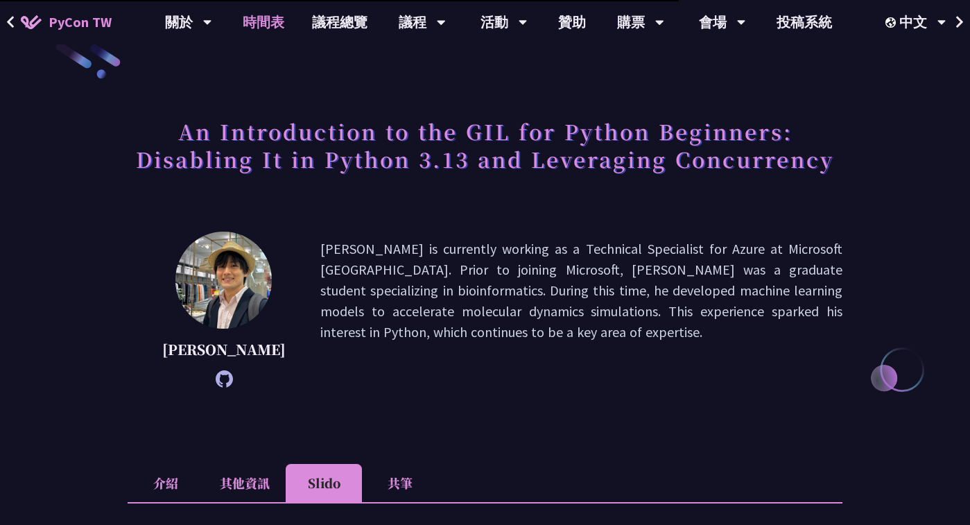
click at [270, 23] on link "時間表" at bounding box center [263, 22] width 69 height 44
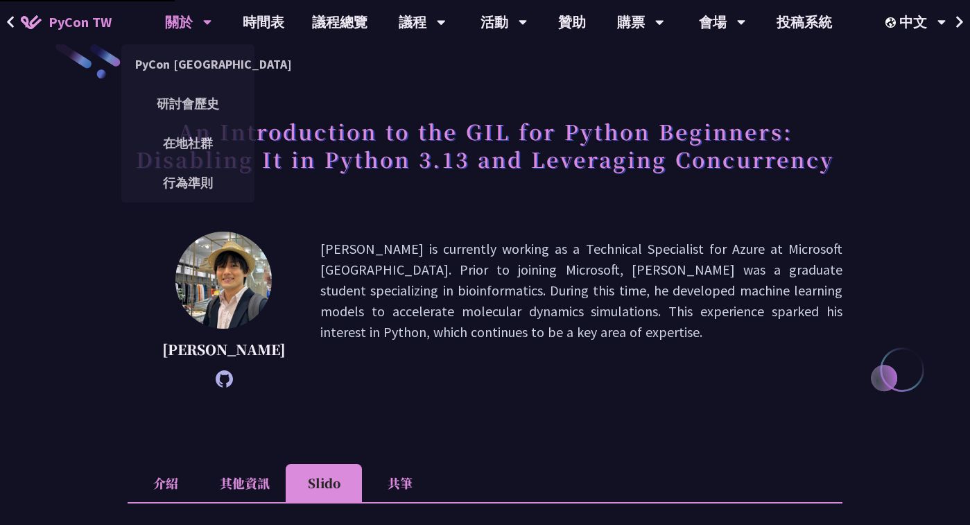
click at [186, 30] on div "關於" at bounding box center [188, 22] width 47 height 44
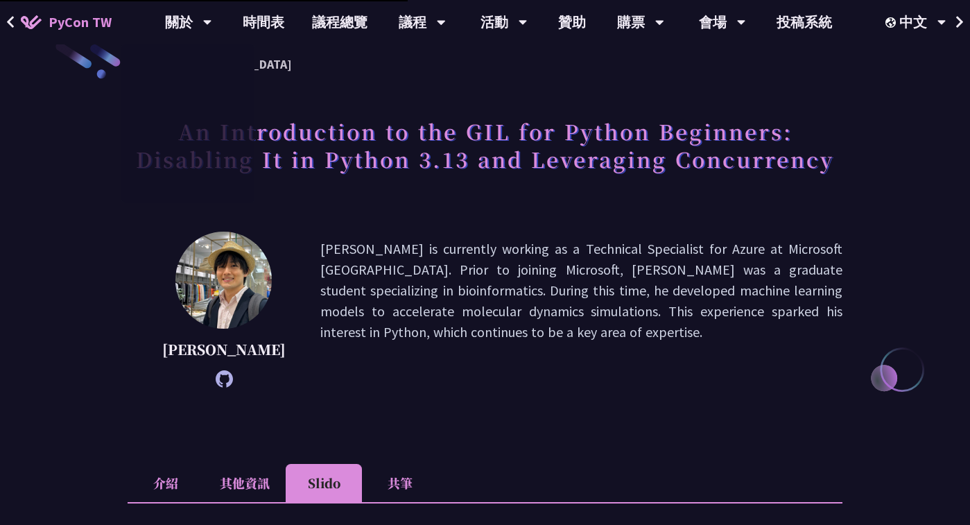
click at [83, 33] on link "PyCon TW" at bounding box center [66, 22] width 119 height 35
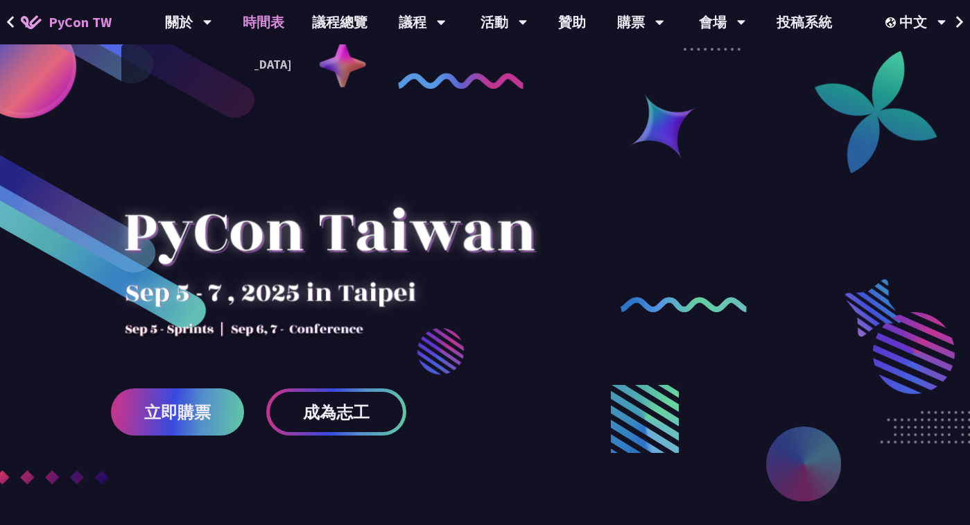
click at [254, 26] on link "時間表" at bounding box center [263, 22] width 69 height 44
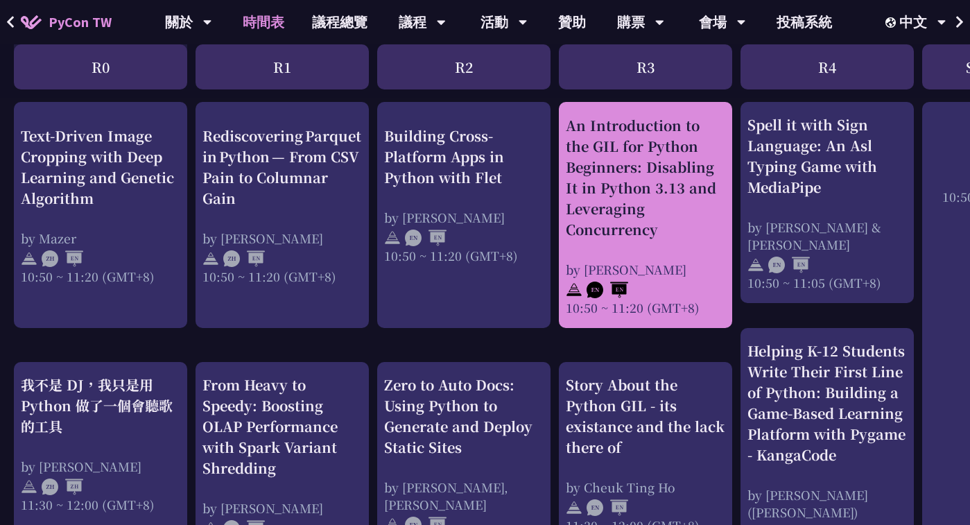
scroll to position [550, 0]
click at [607, 172] on div "An Introduction to the GIL for Python Beginners: Disabling It in Python 3.13 an…" at bounding box center [645, 178] width 159 height 125
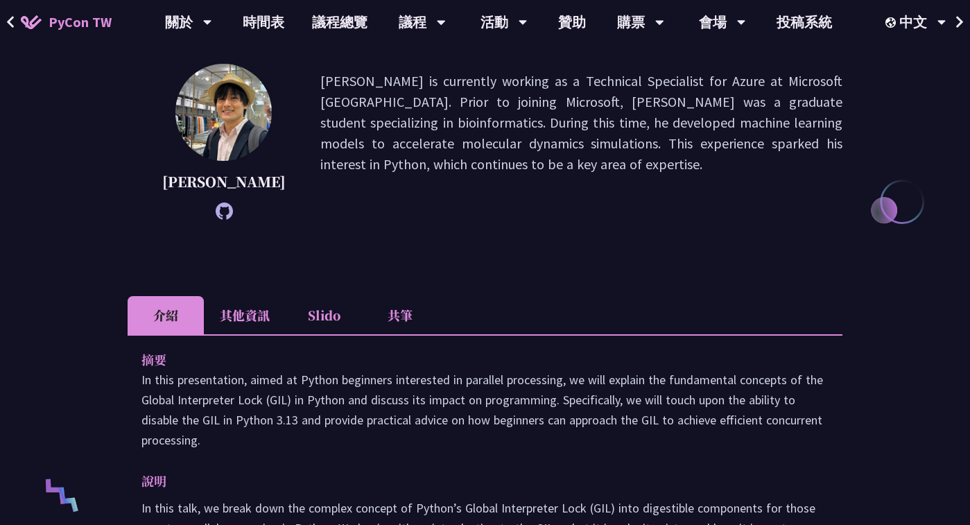
scroll to position [220, 0]
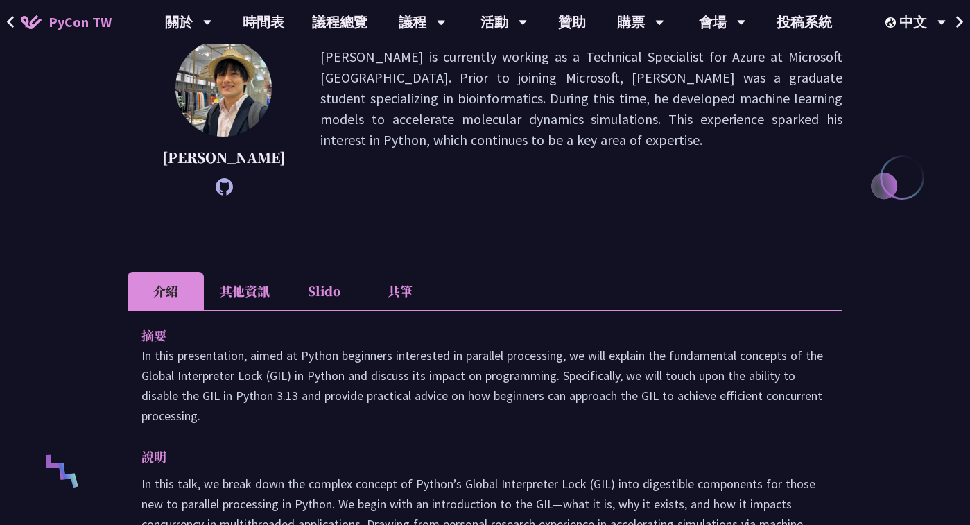
click at [325, 284] on li "Slido" at bounding box center [324, 291] width 76 height 38
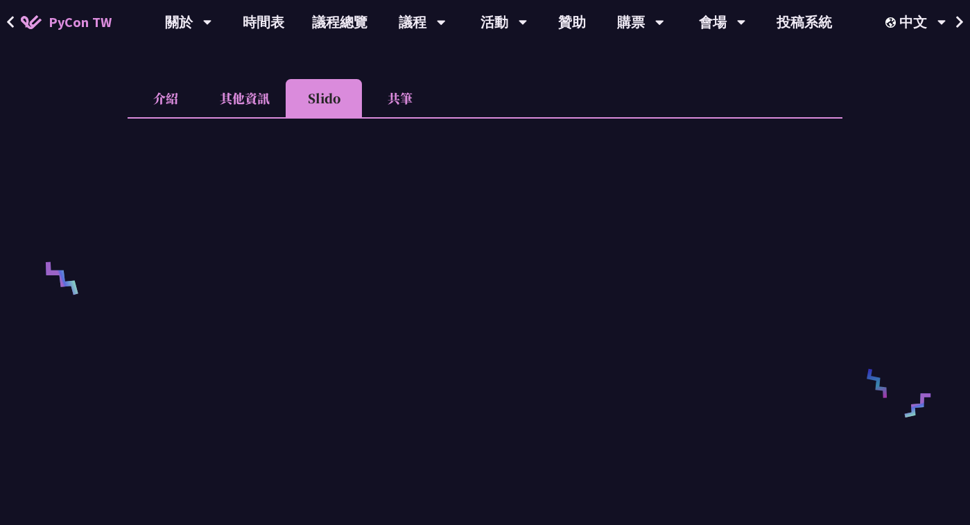
scroll to position [416, 0]
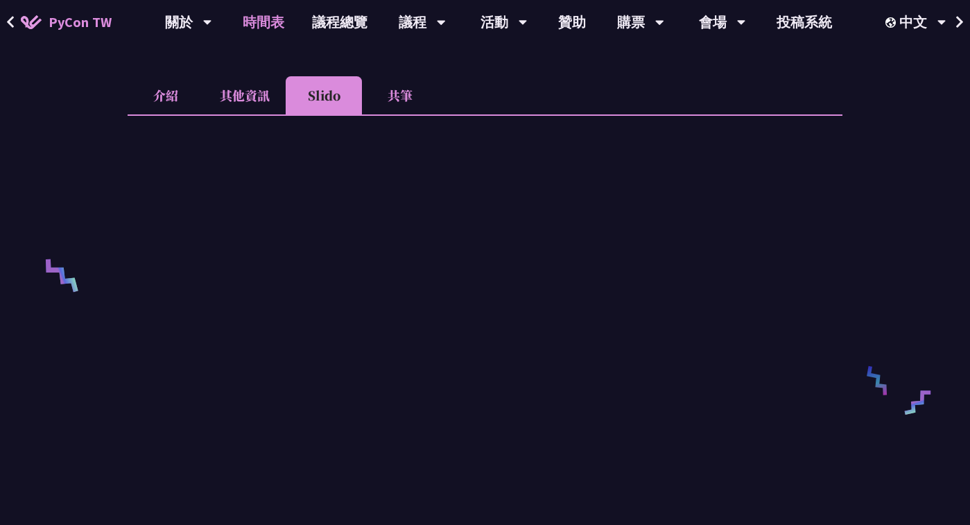
click at [265, 29] on link "時間表" at bounding box center [263, 22] width 69 height 44
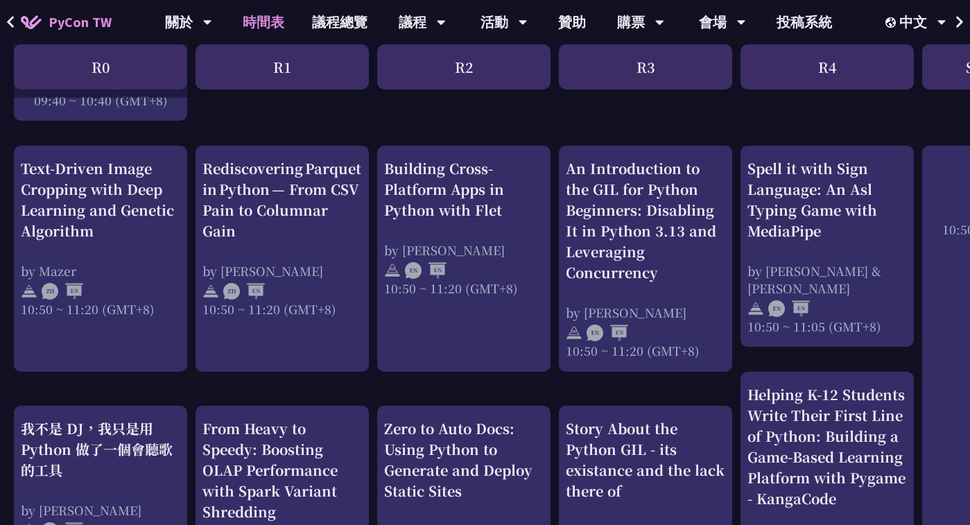
scroll to position [509, 0]
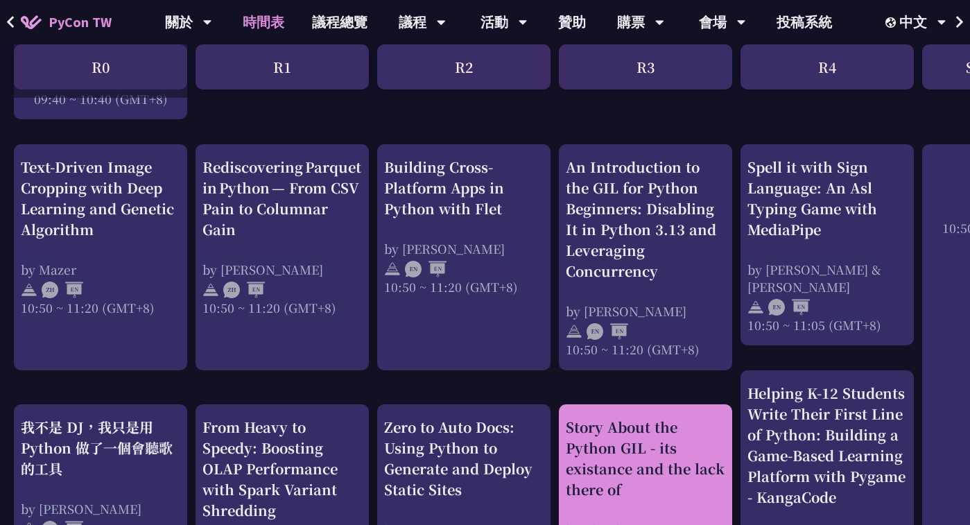
click at [642, 473] on div "Story About the Python GIL - its existance and the lack there of" at bounding box center [645, 458] width 159 height 83
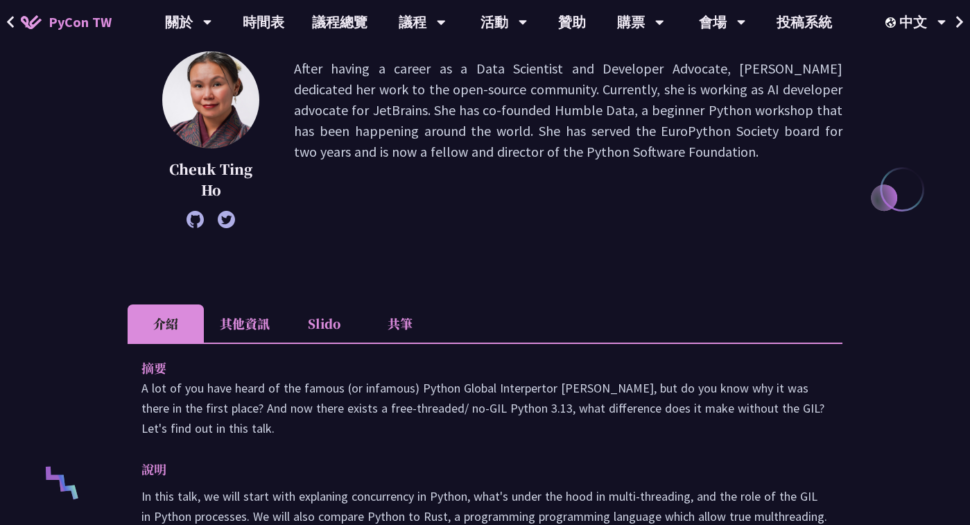
scroll to position [204, 0]
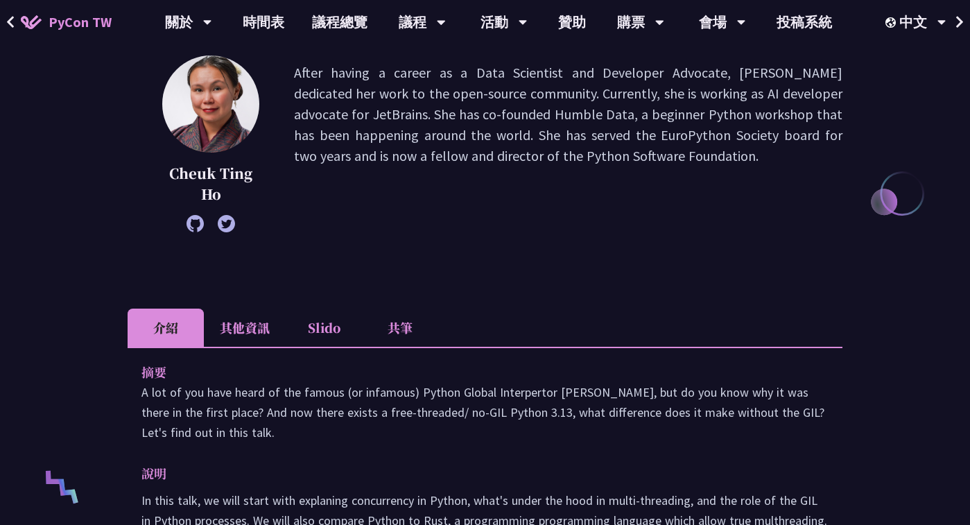
click at [313, 322] on li "Slido" at bounding box center [324, 327] width 76 height 38
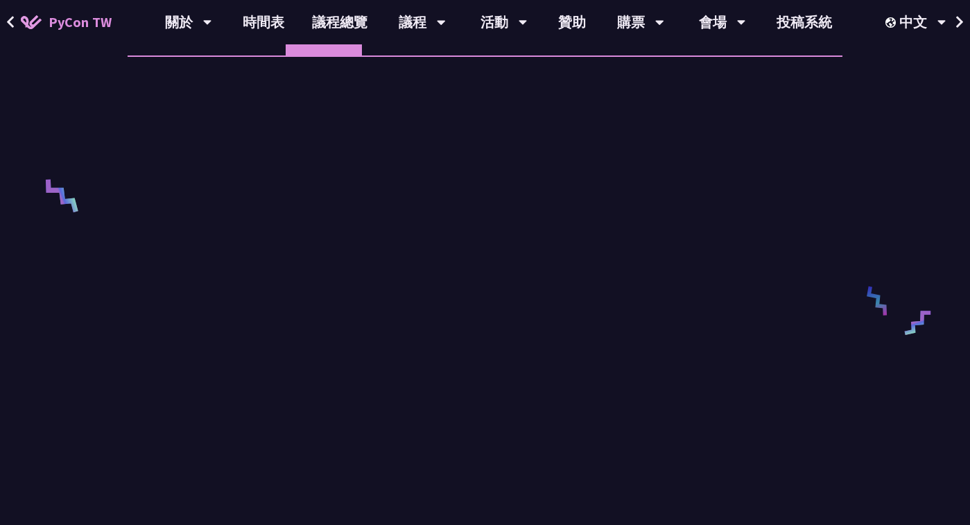
scroll to position [341, 0]
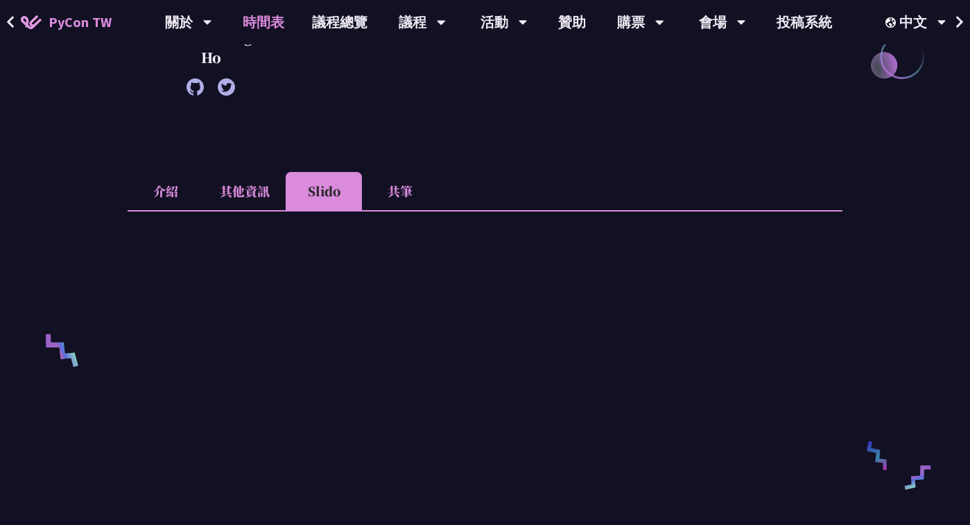
click at [263, 11] on link "時間表" at bounding box center [263, 22] width 69 height 44
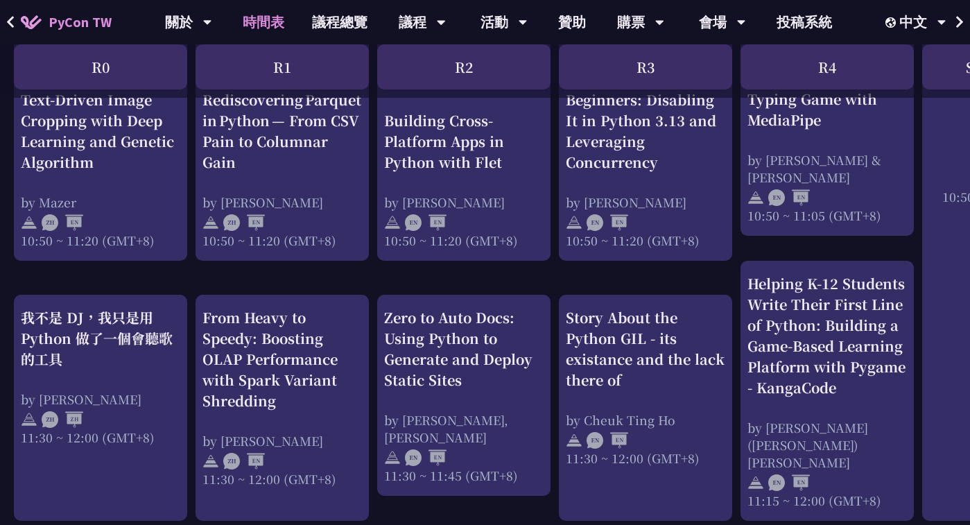
scroll to position [620, 0]
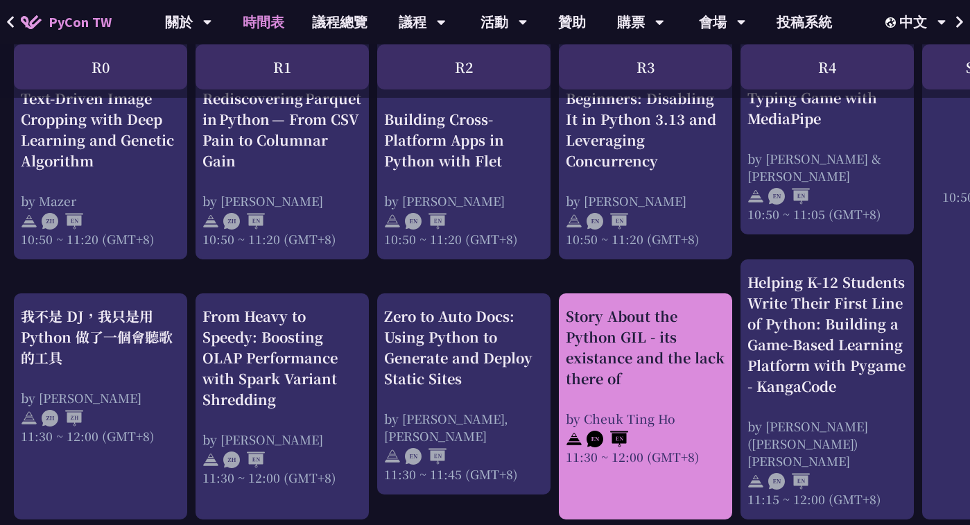
click at [613, 342] on div "Story About the Python GIL - its existance and the lack there of" at bounding box center [645, 347] width 159 height 83
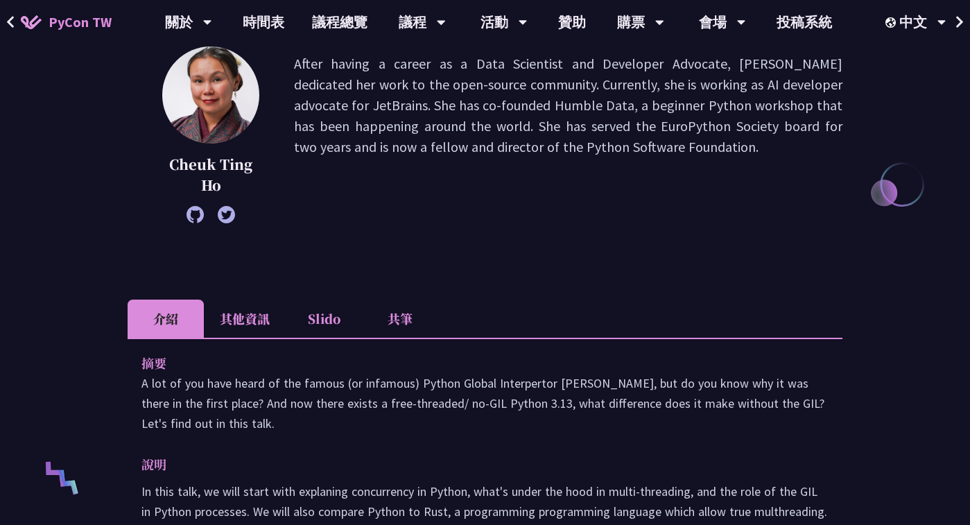
scroll to position [224, 0]
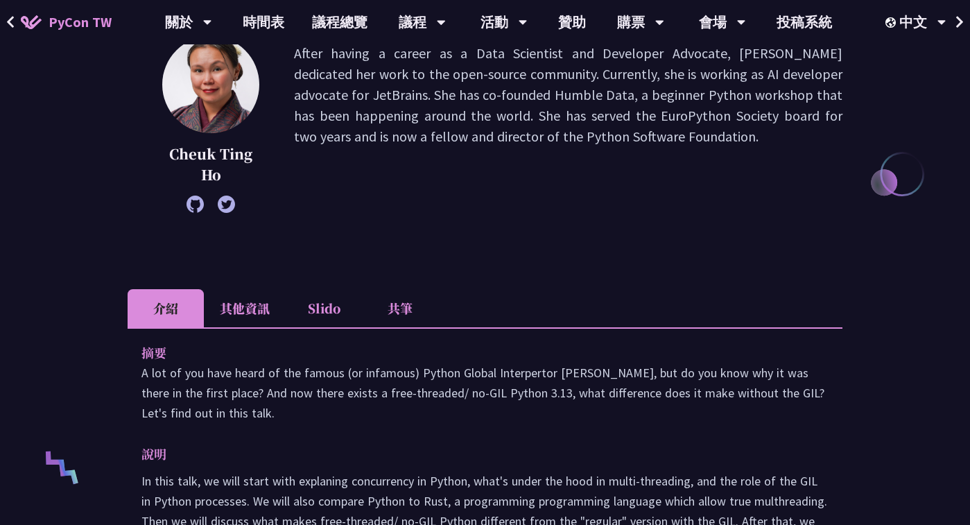
click at [329, 300] on li "Slido" at bounding box center [324, 308] width 76 height 38
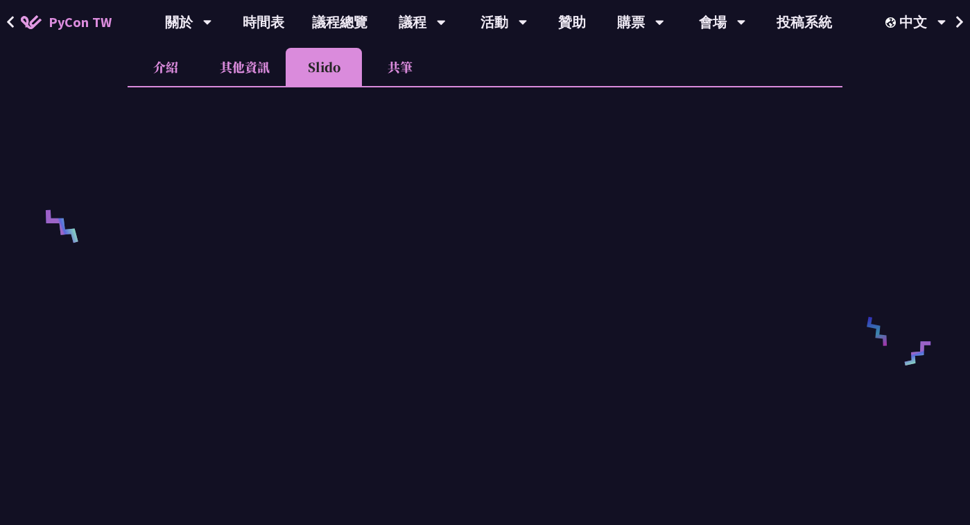
scroll to position [468, 0]
click at [392, 67] on li "共筆" at bounding box center [400, 63] width 76 height 38
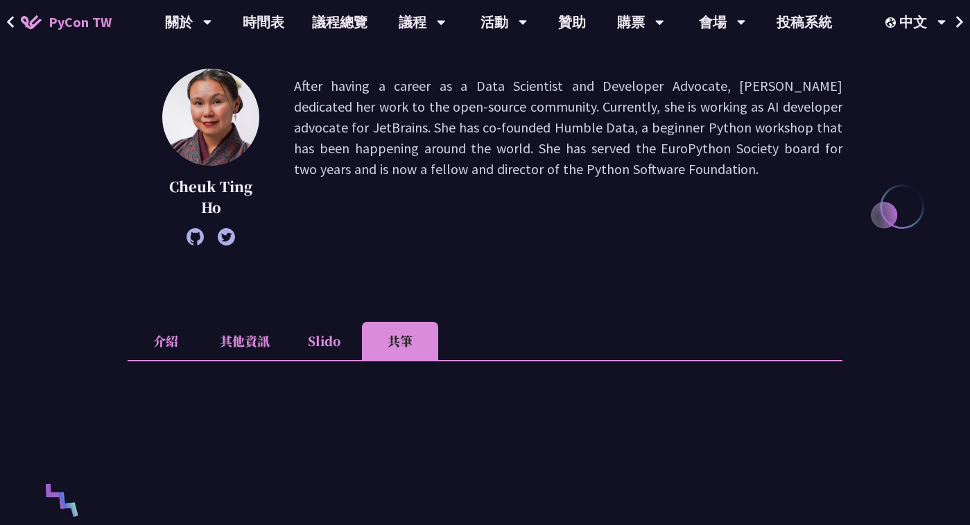
scroll to position [156, 0]
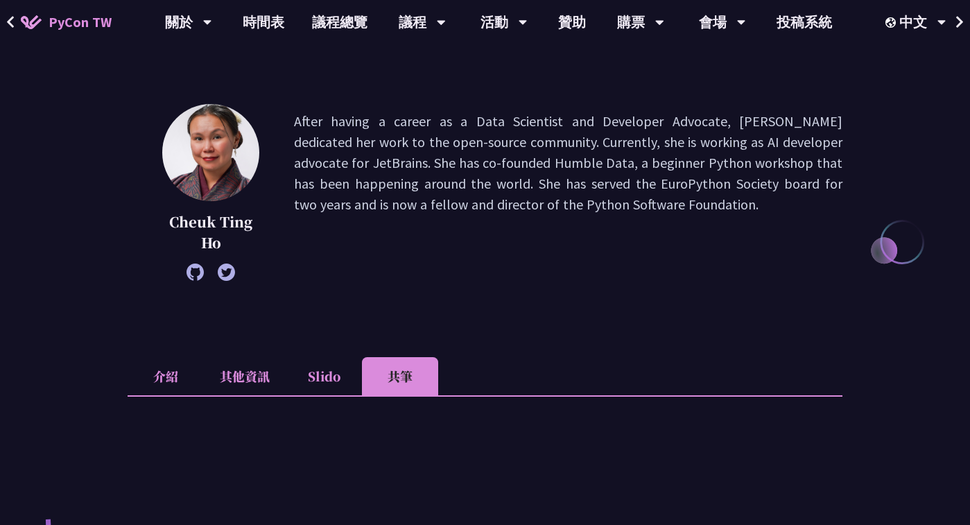
click at [324, 377] on li "Slido" at bounding box center [324, 376] width 76 height 38
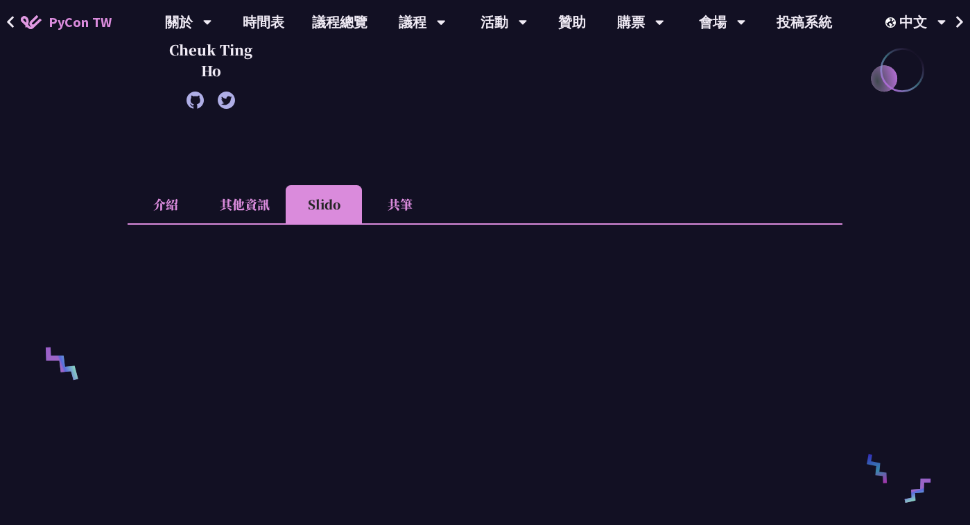
scroll to position [318, 0]
